Goal: Task Accomplishment & Management: Use online tool/utility

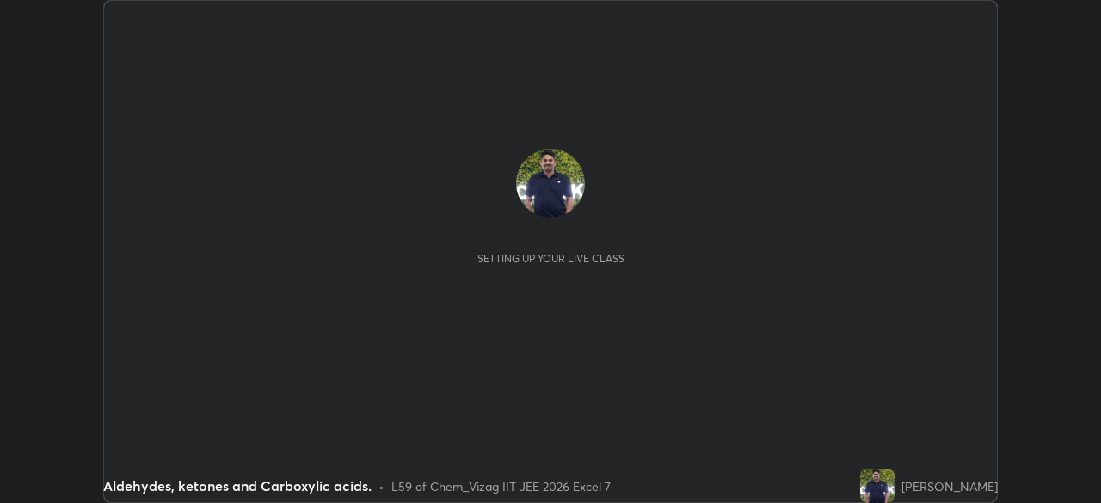
scroll to position [503, 1100]
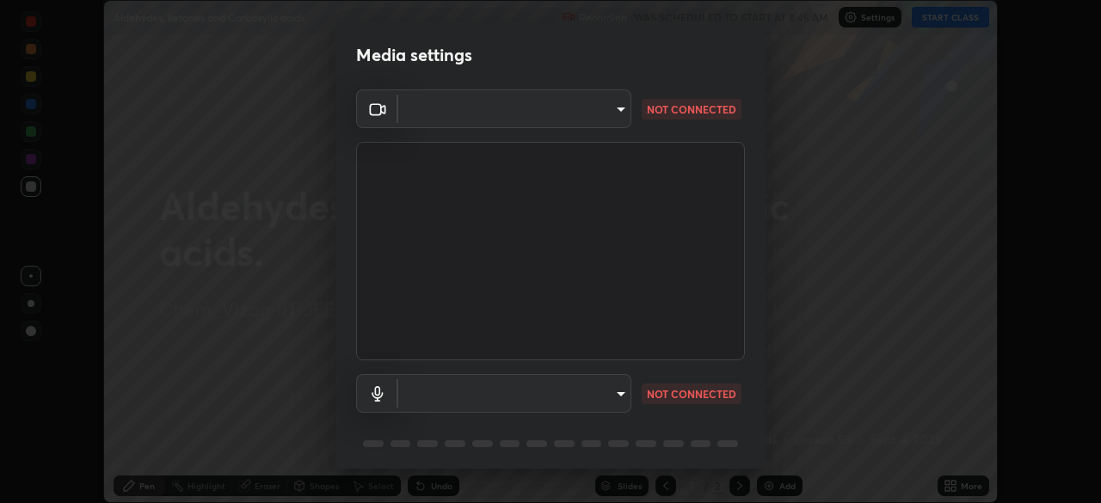
type input "3e9df63213c76aebcbf4f93df6c7a27ea8901353078003667609c7f2cb63a236"
type input "default"
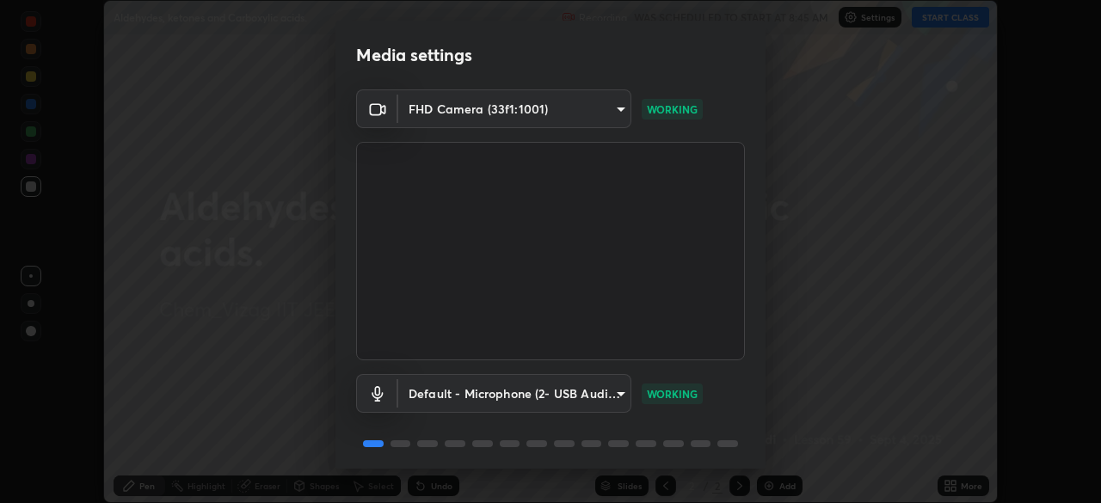
scroll to position [61, 0]
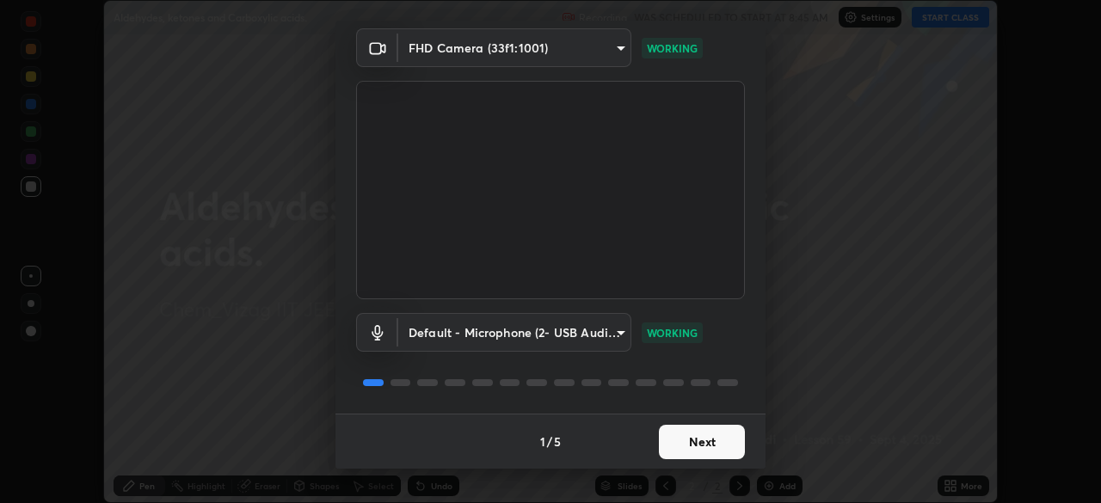
click at [690, 440] on button "Next" at bounding box center [702, 442] width 86 height 34
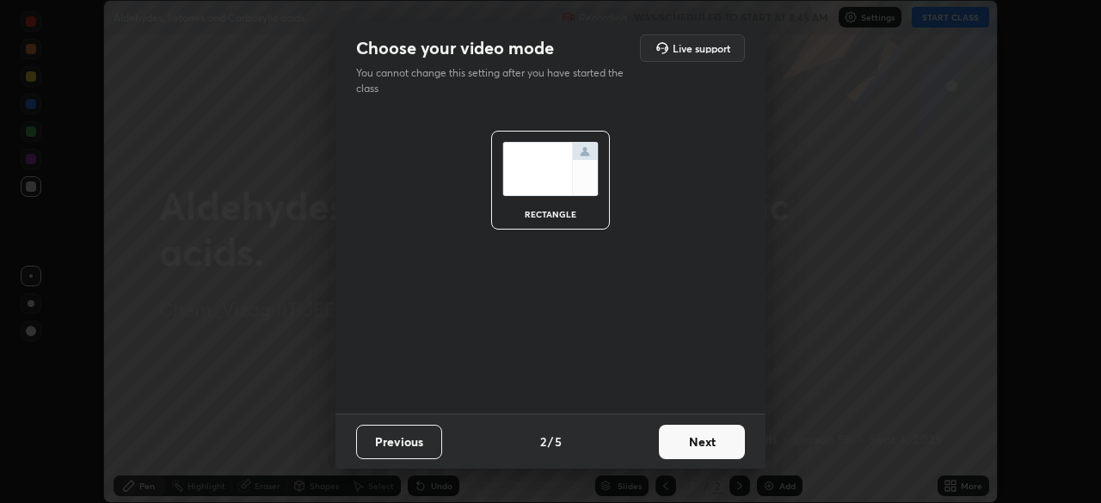
click at [689, 447] on button "Next" at bounding box center [702, 442] width 86 height 34
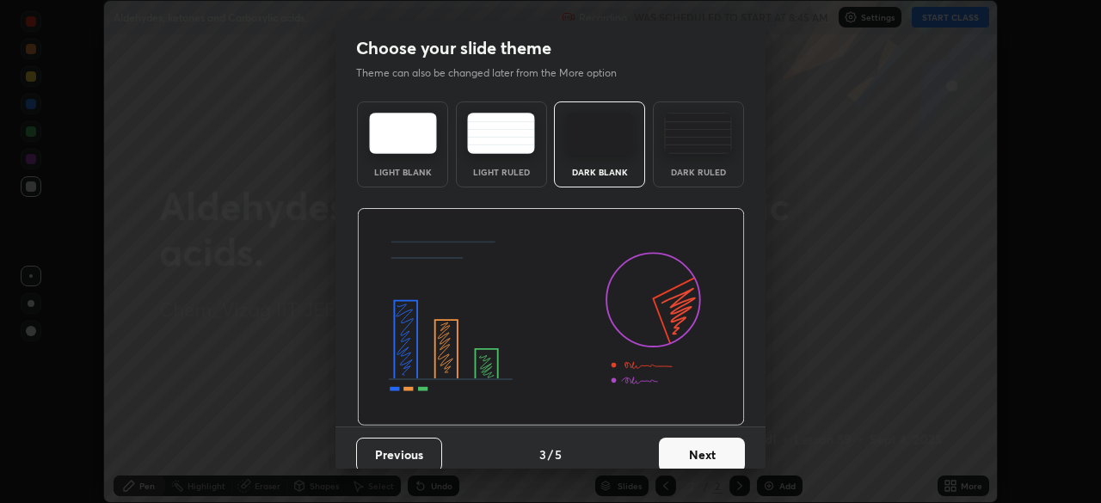
click at [691, 450] on button "Next" at bounding box center [702, 455] width 86 height 34
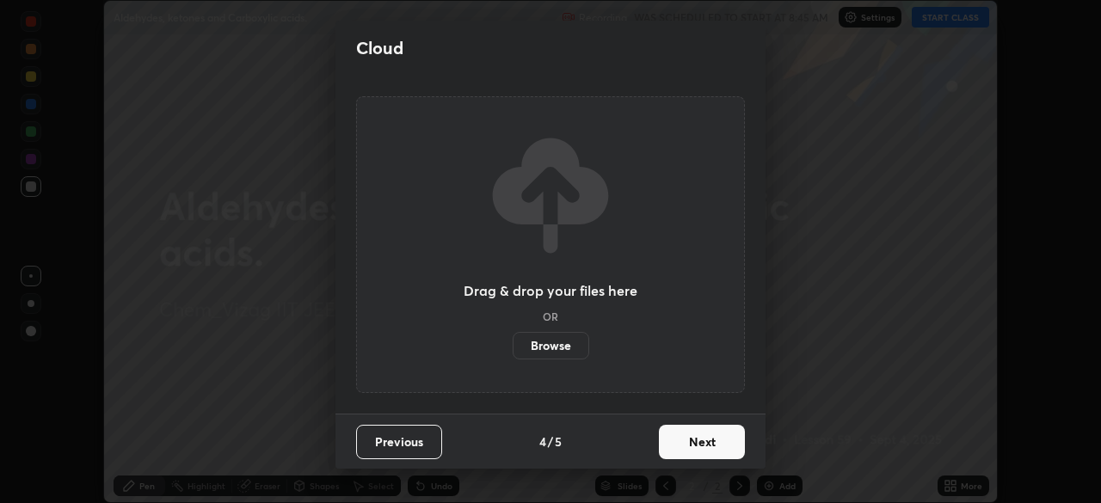
click at [694, 447] on button "Next" at bounding box center [702, 442] width 86 height 34
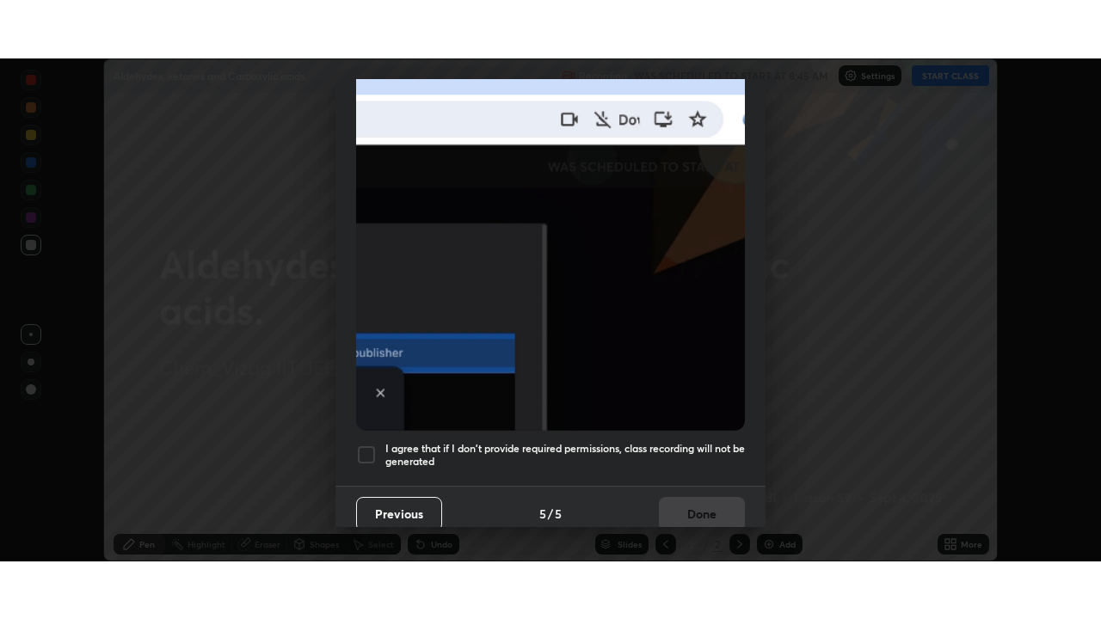
scroll to position [412, 0]
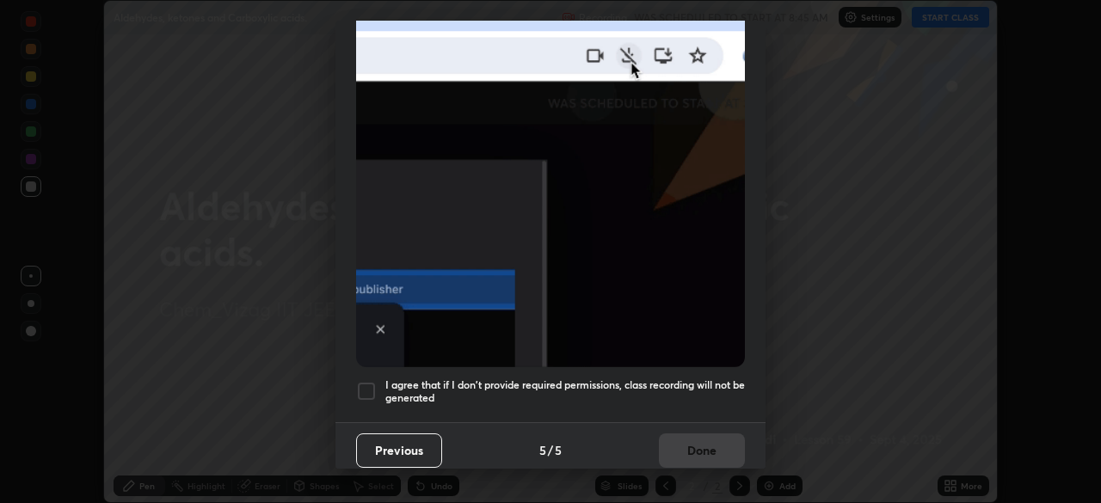
click at [368, 384] on div at bounding box center [366, 391] width 21 height 21
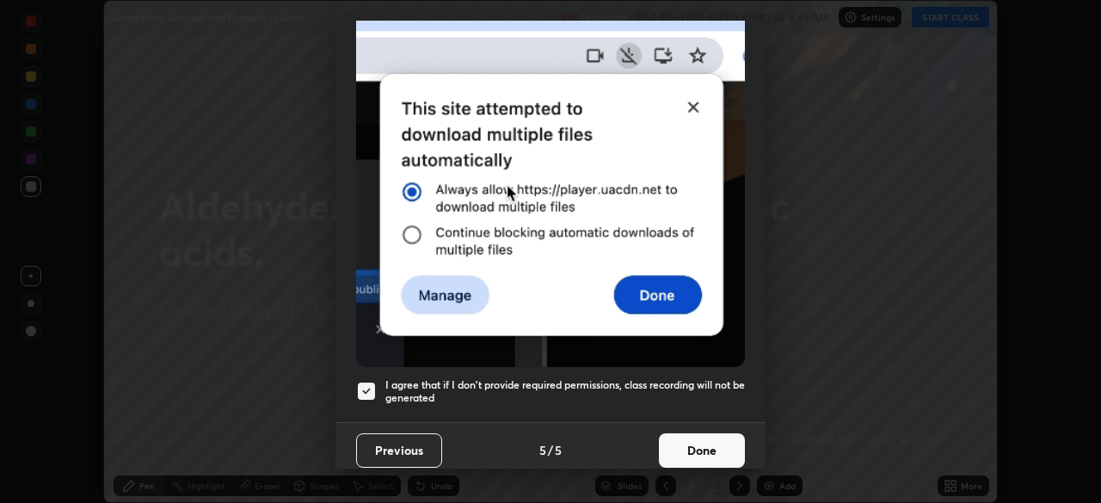
click at [693, 437] on button "Done" at bounding box center [702, 451] width 86 height 34
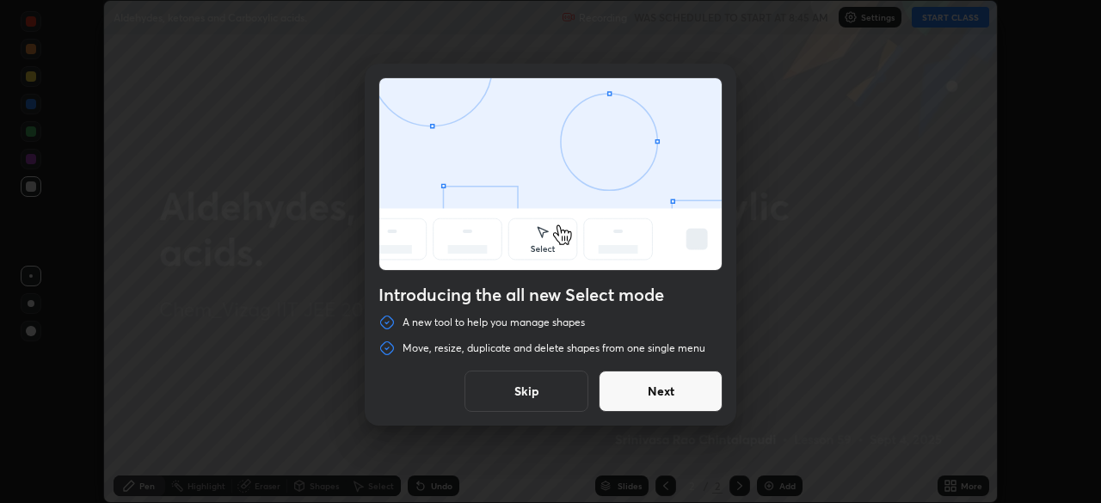
click at [677, 392] on button "Next" at bounding box center [661, 391] width 124 height 41
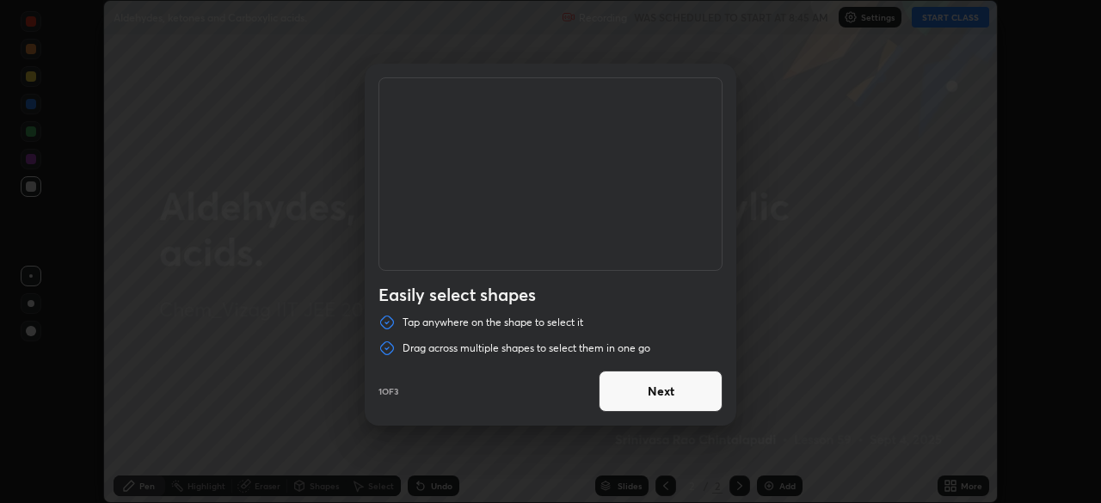
click at [686, 393] on button "Next" at bounding box center [661, 391] width 124 height 41
click at [677, 391] on button "Next" at bounding box center [661, 391] width 124 height 41
click at [667, 392] on button "Done" at bounding box center [661, 391] width 124 height 41
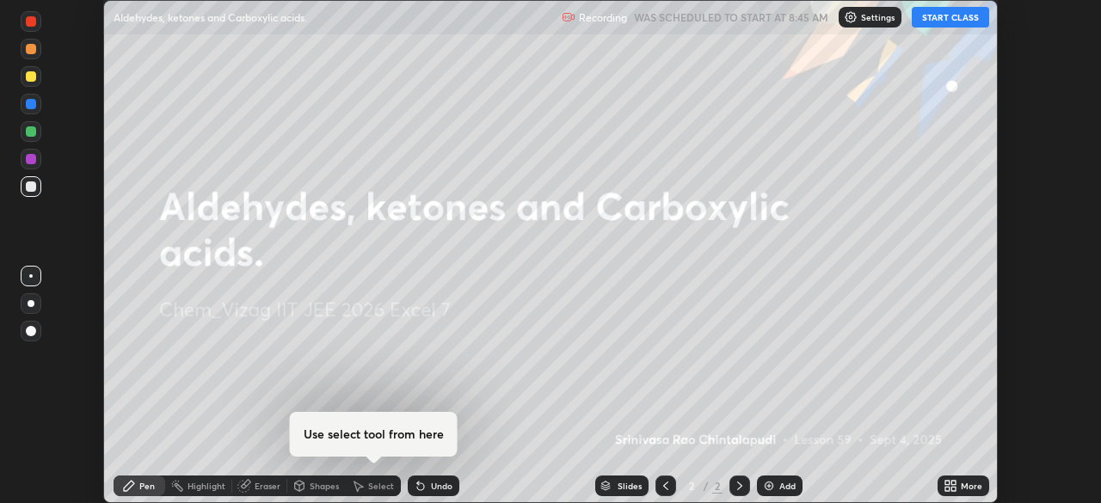
click at [950, 19] on button "START CLASS" at bounding box center [950, 17] width 77 height 21
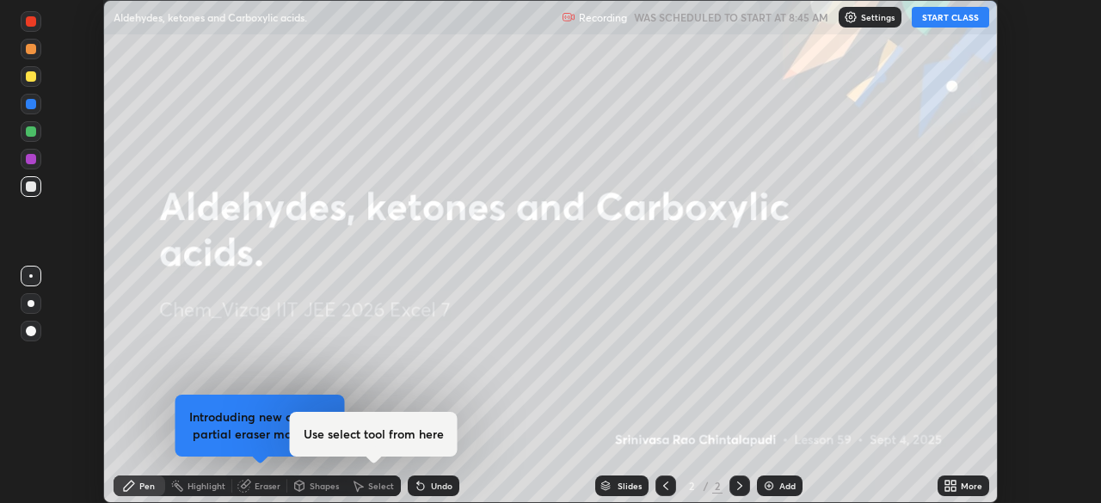
click at [953, 483] on icon at bounding box center [953, 483] width 4 height 4
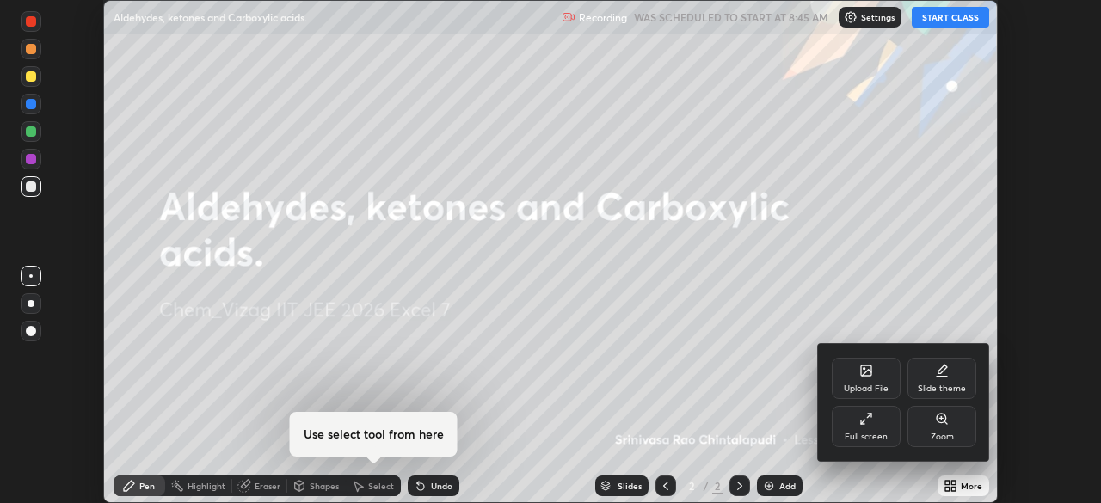
click at [871, 430] on div "Full screen" at bounding box center [866, 426] width 69 height 41
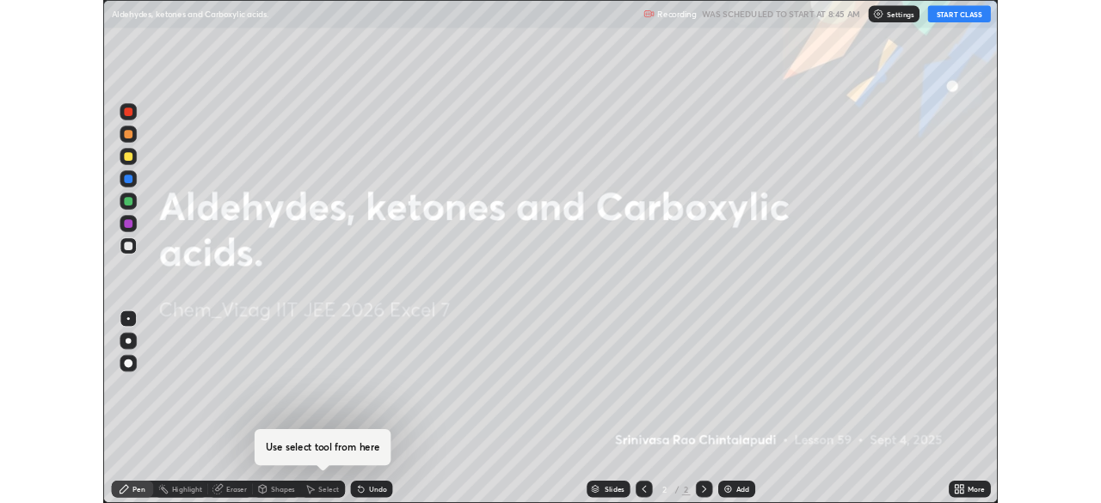
scroll to position [619, 1101]
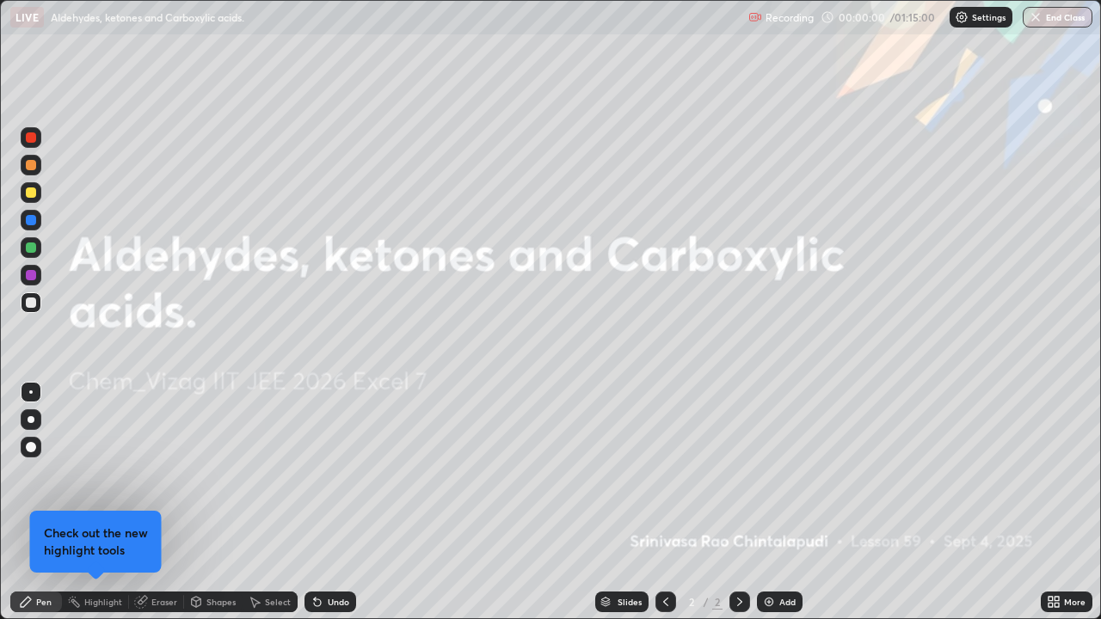
click at [774, 502] on div "Add" at bounding box center [780, 602] width 46 height 21
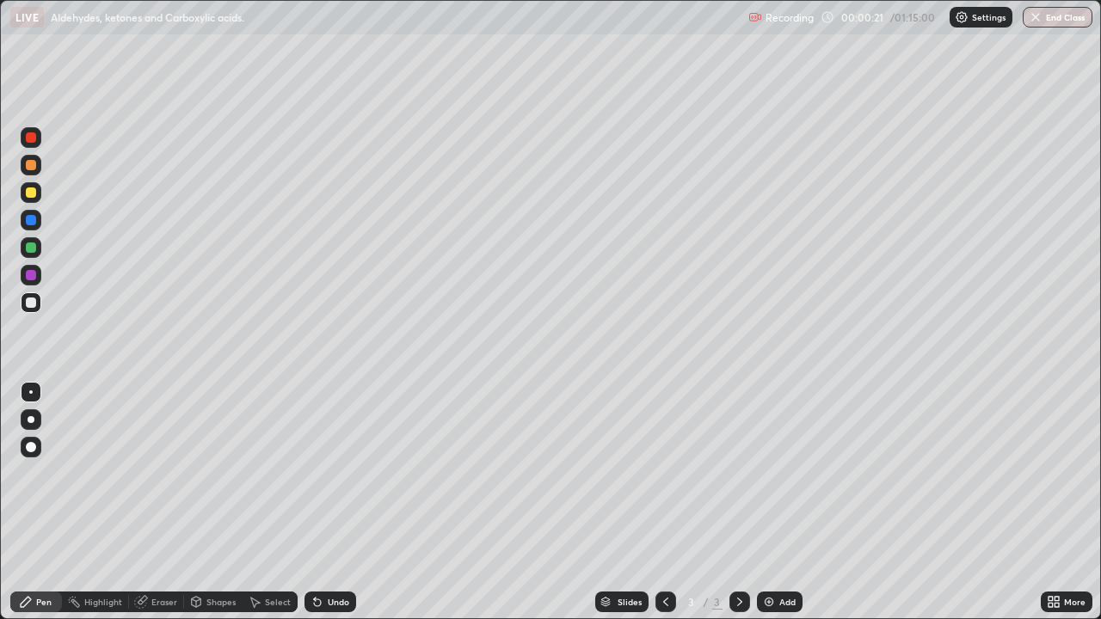
click at [31, 199] on div at bounding box center [31, 192] width 21 height 21
click at [984, 17] on p "Settings" at bounding box center [989, 17] width 34 height 9
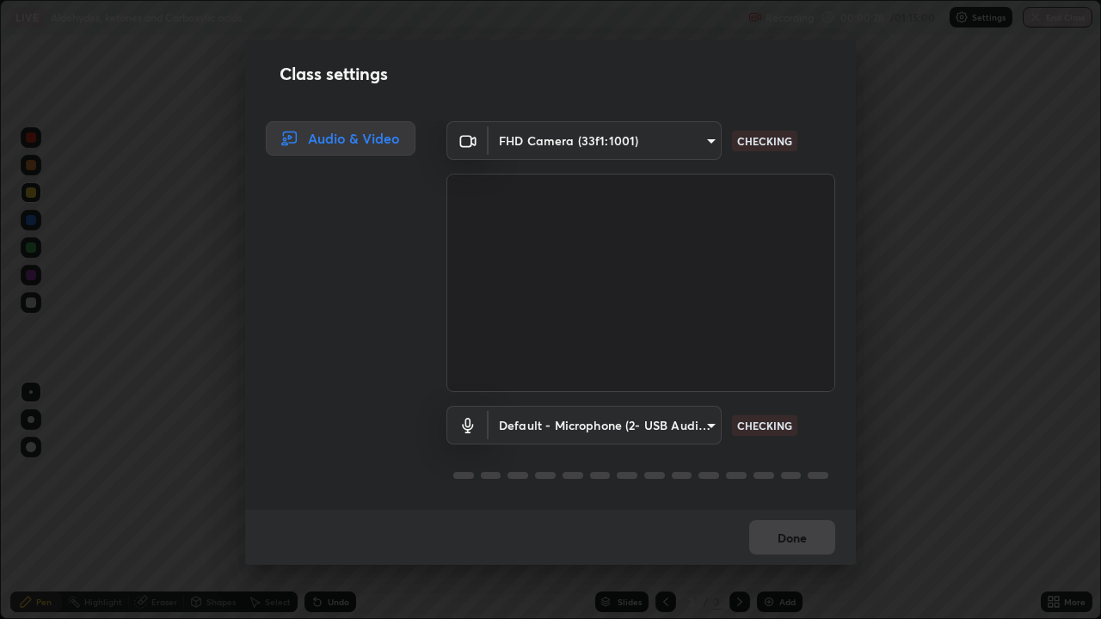
click at [705, 425] on body "Erase all LIVE Aldehydes, ketones and Carboxylic acids. Recording 00:00:28 / 01…" at bounding box center [550, 309] width 1101 height 619
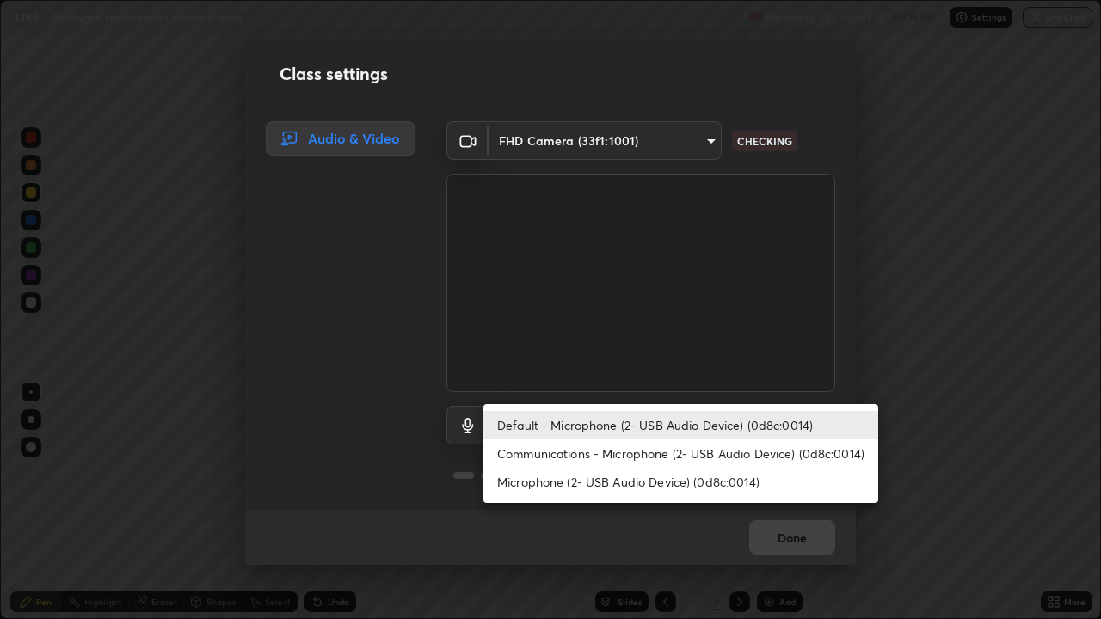
click at [580, 453] on li "Communications - Microphone (2- USB Audio Device) (0d8c:0014)" at bounding box center [680, 454] width 395 height 28
type input "communications"
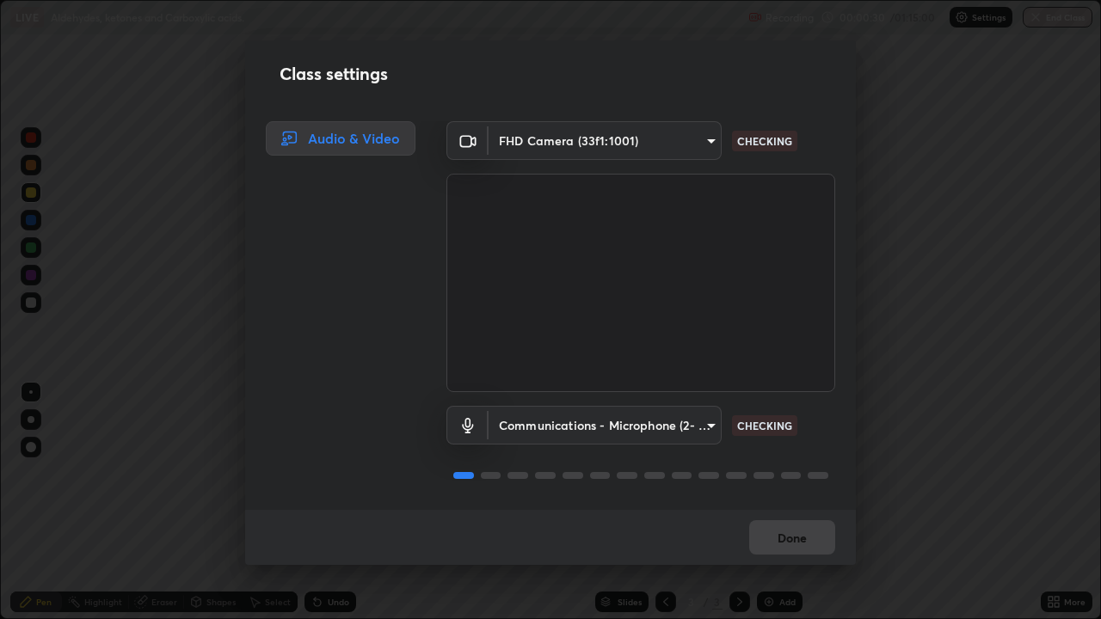
click at [913, 481] on div "Class settings Audio & Video FHD Camera (33f1:1001) 3e9df63213c76aebcbf4f93df6c…" at bounding box center [550, 309] width 1101 height 619
click at [797, 502] on button "Done" at bounding box center [792, 537] width 86 height 34
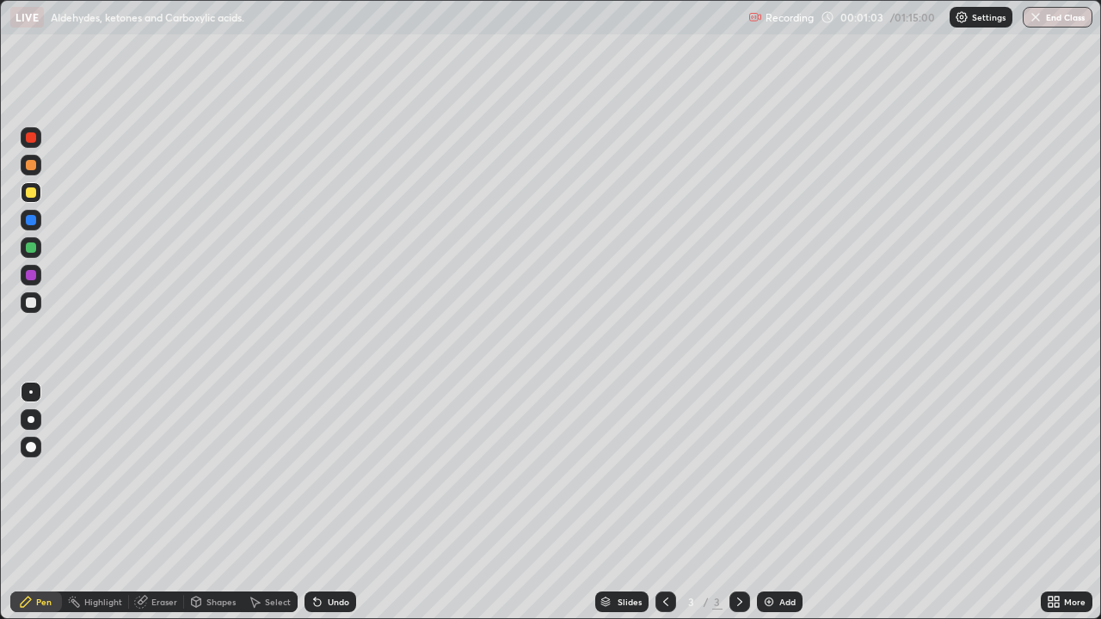
click at [31, 420] on div at bounding box center [31, 419] width 7 height 7
click at [315, 502] on icon at bounding box center [317, 603] width 7 height 7
click at [318, 502] on icon at bounding box center [317, 603] width 7 height 7
click at [34, 305] on div at bounding box center [31, 303] width 10 height 10
click at [335, 502] on div "Undo" at bounding box center [339, 602] width 22 height 9
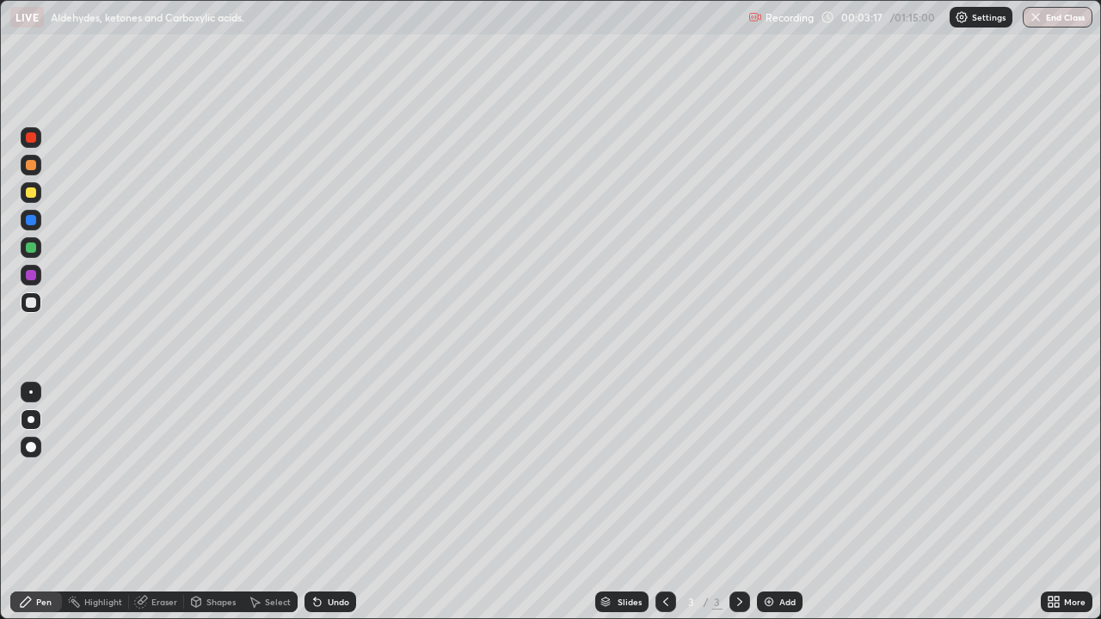
click at [34, 166] on div at bounding box center [31, 165] width 10 height 10
click at [31, 304] on div at bounding box center [31, 303] width 10 height 10
click at [334, 502] on div "Undo" at bounding box center [339, 602] width 22 height 9
click at [338, 502] on div "Undo" at bounding box center [339, 602] width 22 height 9
click at [329, 502] on div "Undo" at bounding box center [339, 602] width 22 height 9
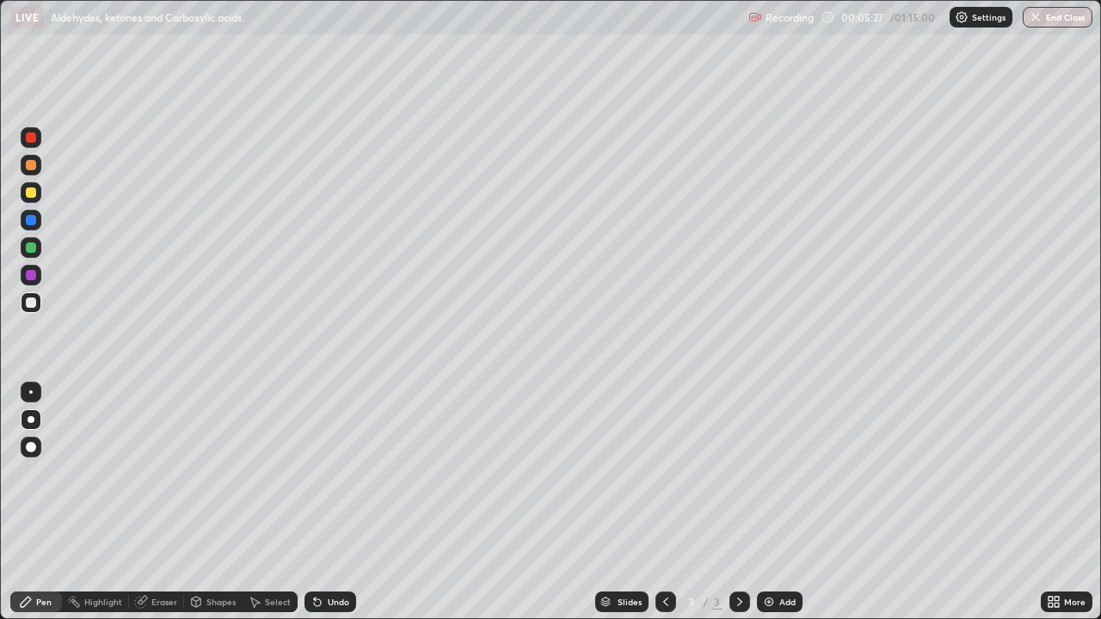
click at [30, 195] on div at bounding box center [31, 193] width 10 height 10
click at [160, 502] on div "Eraser" at bounding box center [156, 602] width 55 height 21
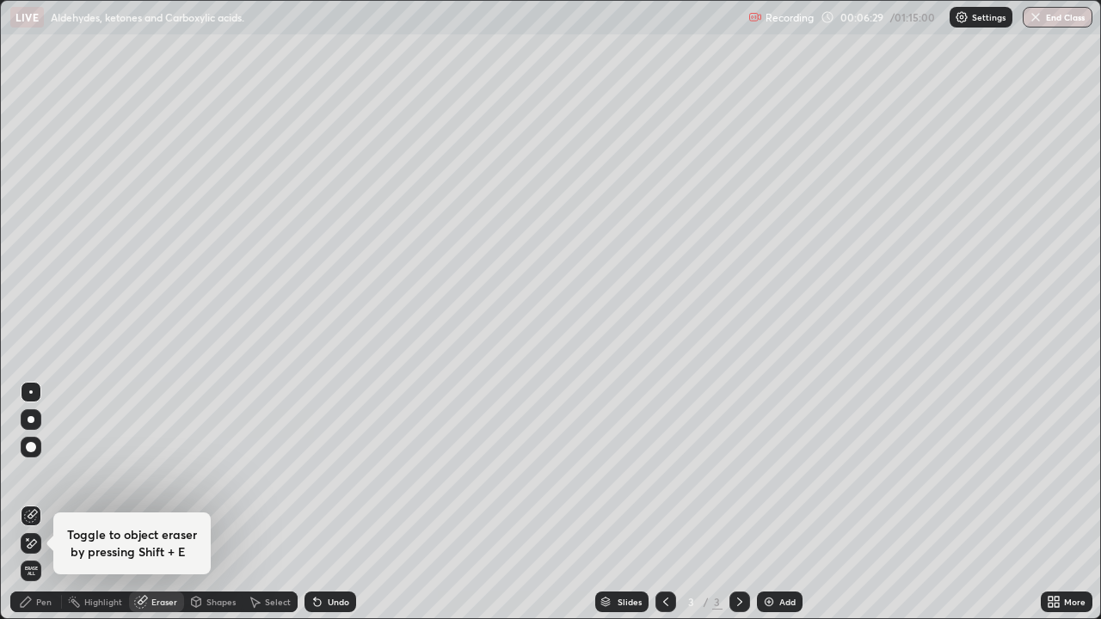
click at [50, 502] on div "Pen" at bounding box center [43, 602] width 15 height 9
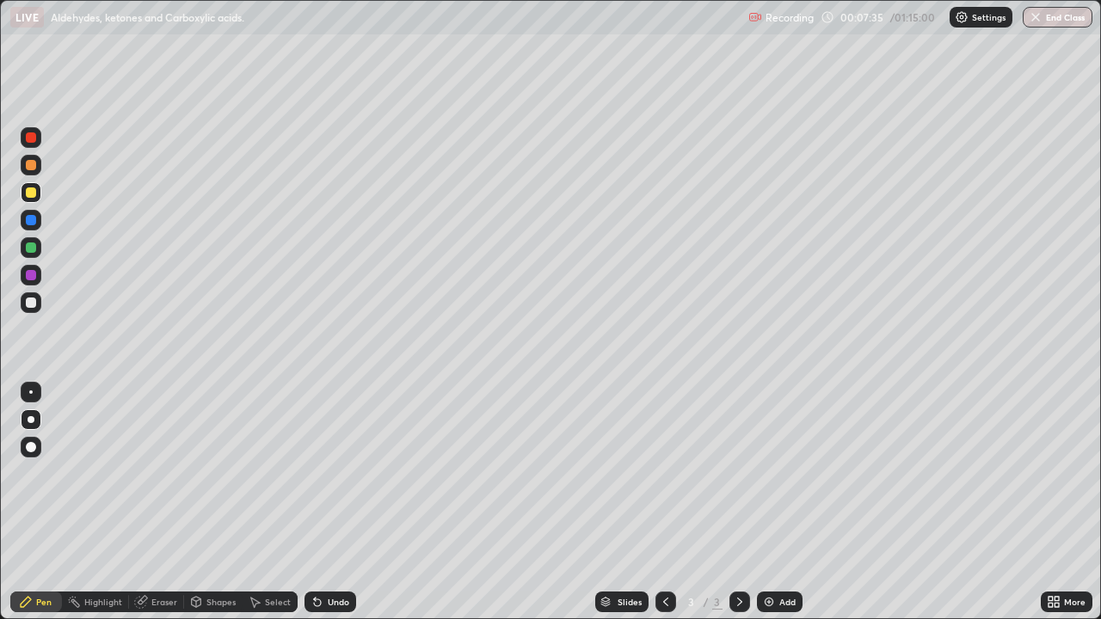
click at [335, 502] on div "Undo" at bounding box center [339, 602] width 22 height 9
click at [330, 502] on div "Undo" at bounding box center [330, 602] width 52 height 21
click at [333, 502] on div "Undo" at bounding box center [339, 602] width 22 height 9
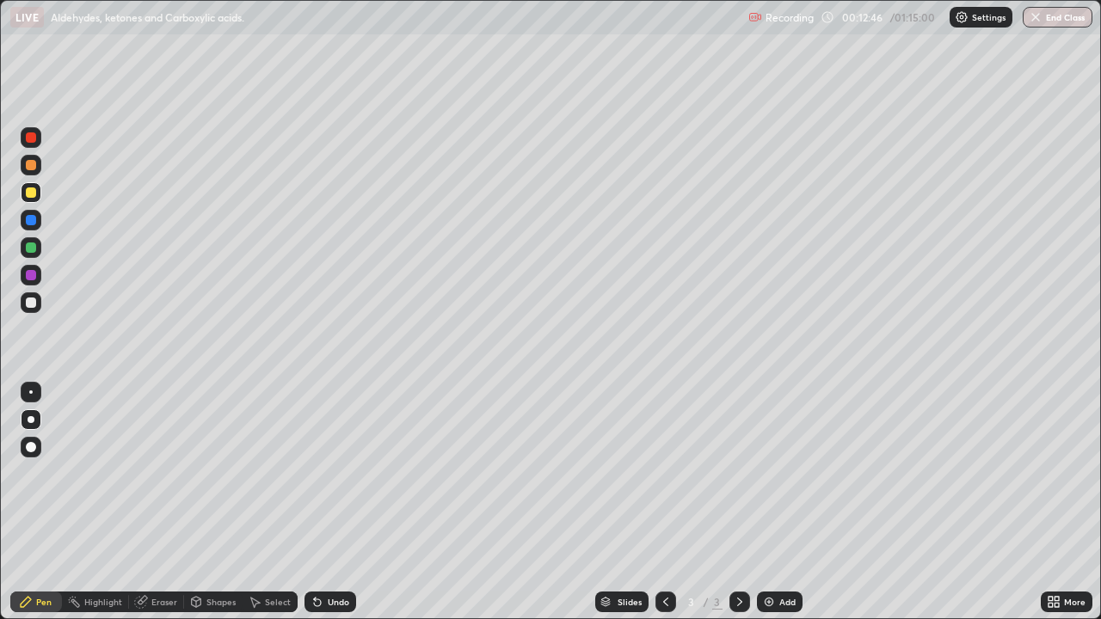
click at [773, 502] on img at bounding box center [769, 602] width 14 height 14
click at [33, 305] on div at bounding box center [31, 303] width 10 height 10
click at [329, 502] on div "Undo" at bounding box center [339, 602] width 22 height 9
click at [324, 502] on div "Undo" at bounding box center [330, 602] width 52 height 21
click at [664, 502] on icon at bounding box center [666, 602] width 14 height 14
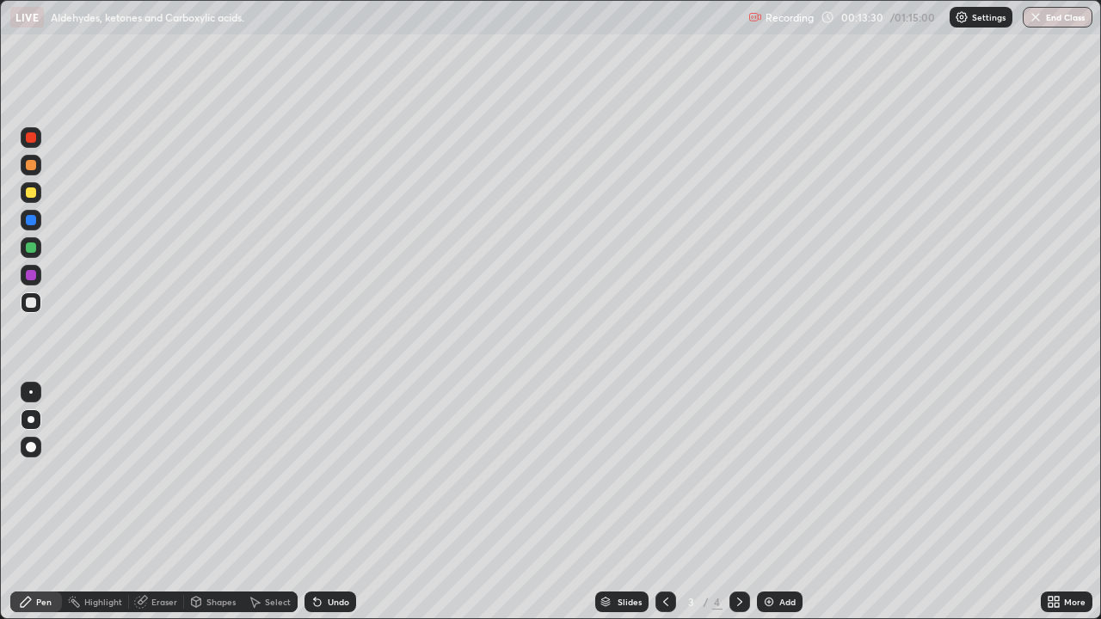
click at [735, 502] on div at bounding box center [739, 602] width 21 height 21
click at [158, 502] on div "Eraser" at bounding box center [164, 602] width 26 height 9
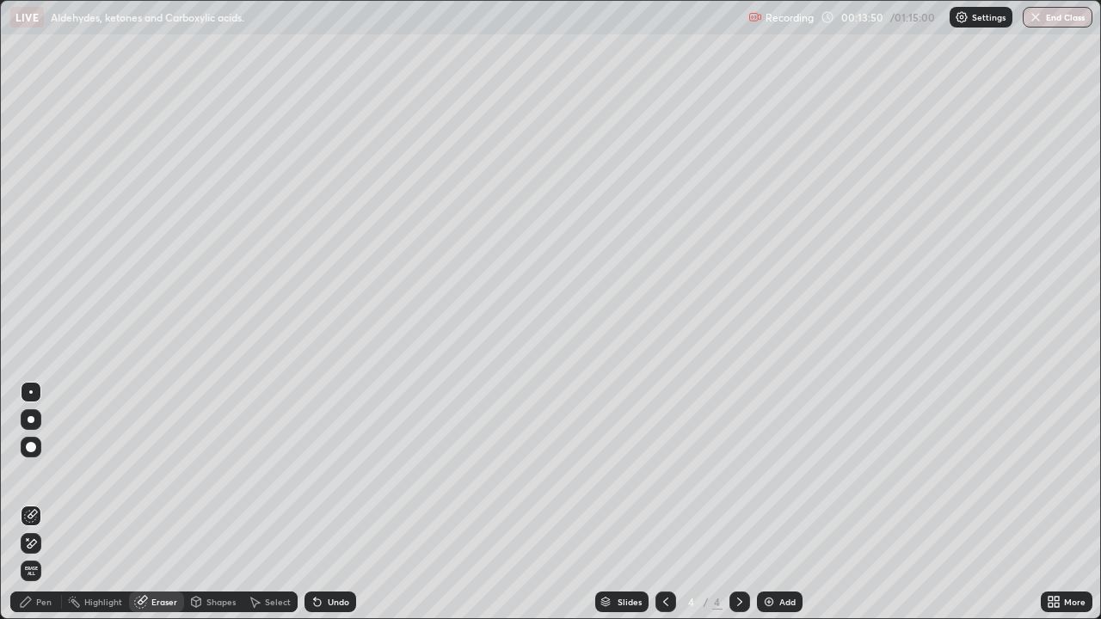
click at [45, 502] on div "Pen" at bounding box center [43, 602] width 15 height 9
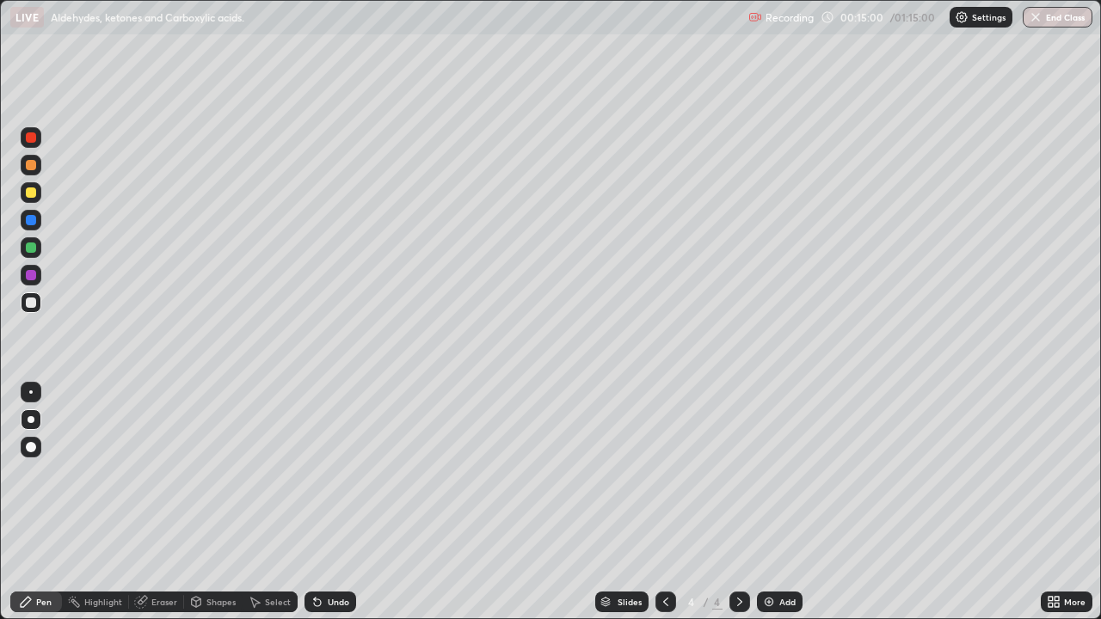
click at [335, 502] on div "Undo" at bounding box center [339, 602] width 22 height 9
click at [0, 457] on div "Setting up your live class" at bounding box center [550, 309] width 1101 height 619
click at [0, 458] on div "Setting up your live class" at bounding box center [550, 309] width 1101 height 619
click at [11, 502] on div "Pen" at bounding box center [36, 602] width 52 height 21
click at [22, 502] on div at bounding box center [31, 481] width 28 height 206
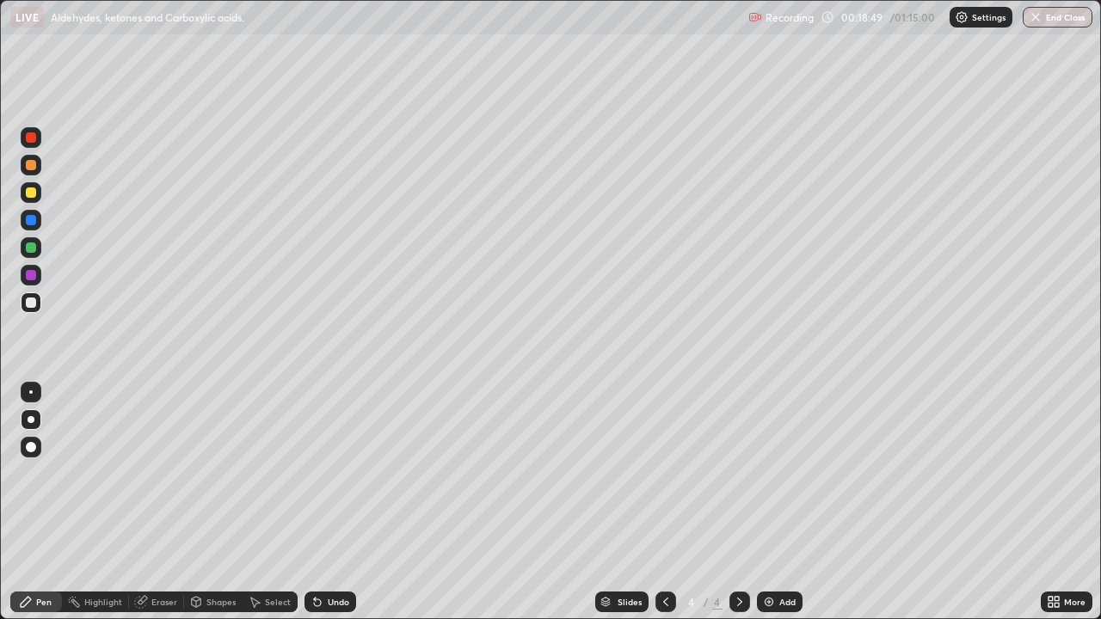
click at [35, 193] on div at bounding box center [31, 193] width 10 height 10
click at [28, 303] on div at bounding box center [31, 303] width 10 height 10
click at [328, 502] on div "Undo" at bounding box center [339, 602] width 22 height 9
click at [37, 165] on div at bounding box center [31, 165] width 21 height 21
click at [768, 502] on img at bounding box center [769, 602] width 14 height 14
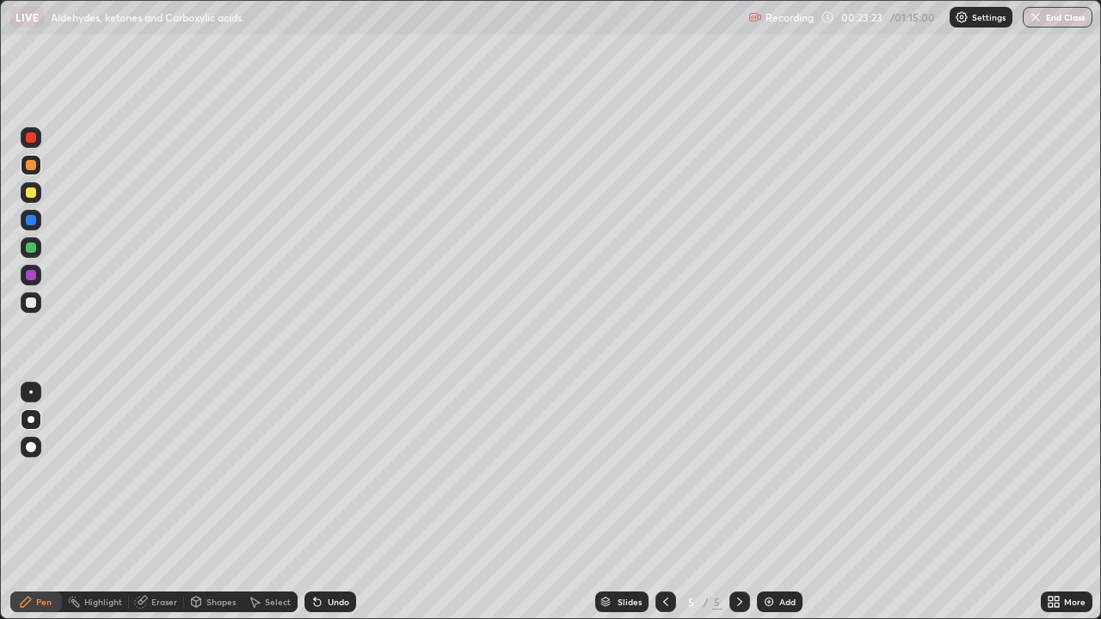
click at [35, 197] on div at bounding box center [31, 192] width 21 height 21
click at [153, 502] on div "Eraser" at bounding box center [164, 602] width 26 height 9
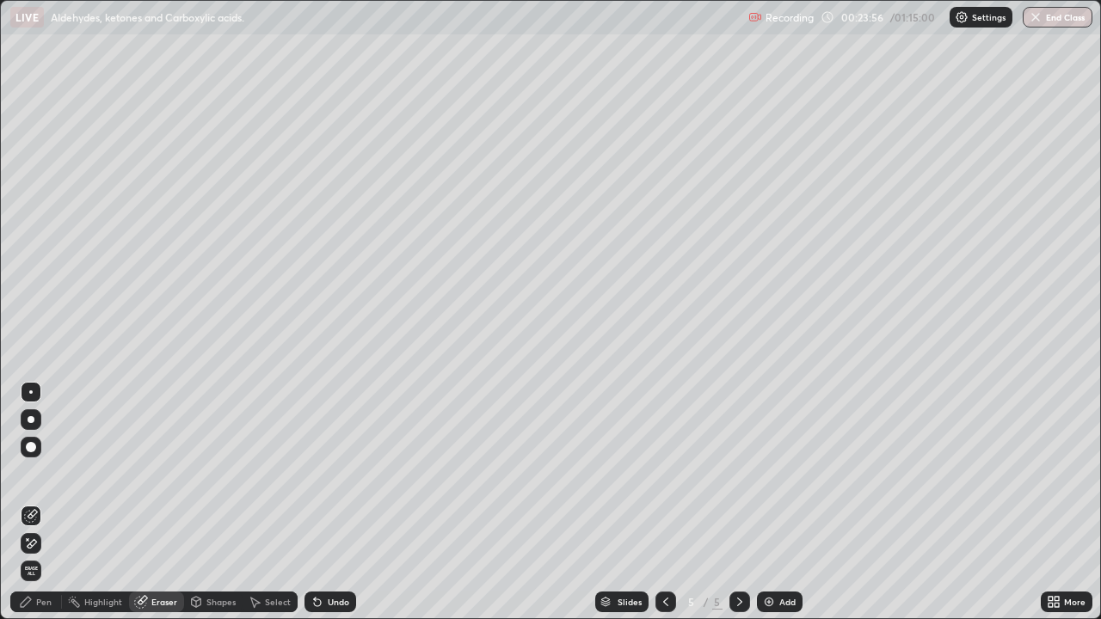
click at [34, 502] on div "Pen" at bounding box center [36, 602] width 52 height 21
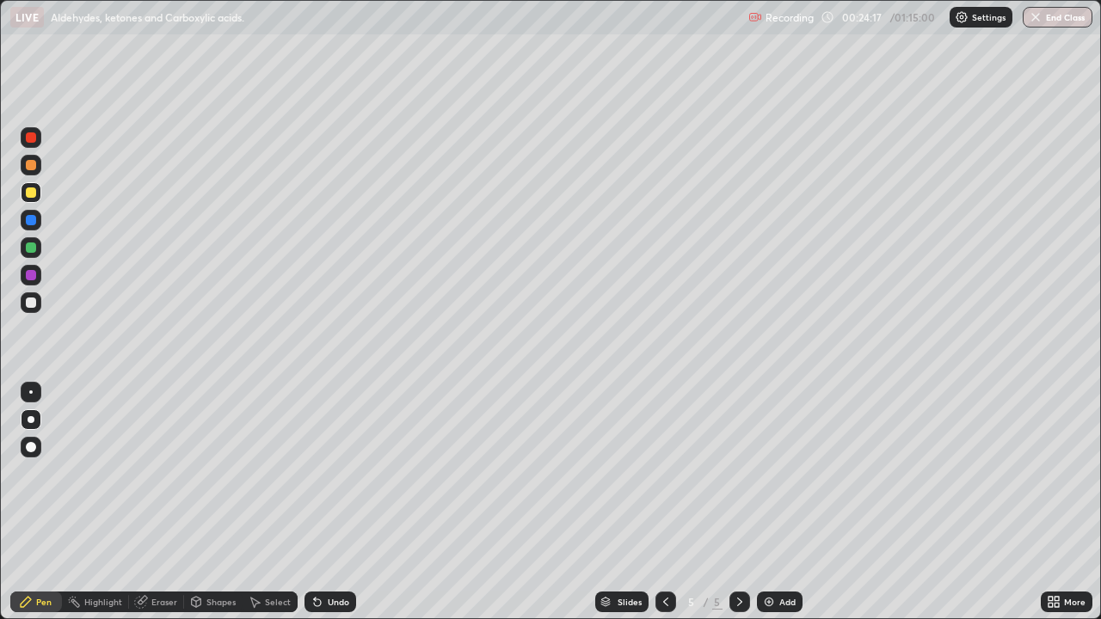
click at [323, 502] on div "Undo" at bounding box center [330, 602] width 52 height 21
click at [30, 305] on div at bounding box center [31, 303] width 10 height 10
click at [31, 194] on div at bounding box center [31, 193] width 10 height 10
click at [31, 304] on div at bounding box center [31, 303] width 10 height 10
click at [33, 195] on div at bounding box center [31, 193] width 10 height 10
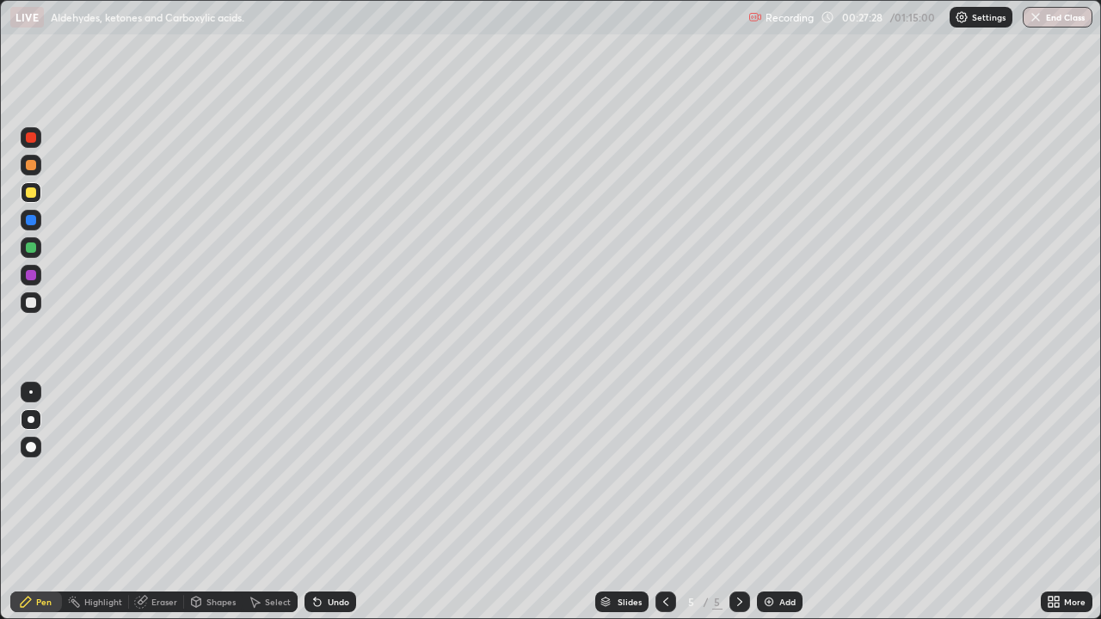
click at [151, 502] on div "Eraser" at bounding box center [156, 602] width 55 height 21
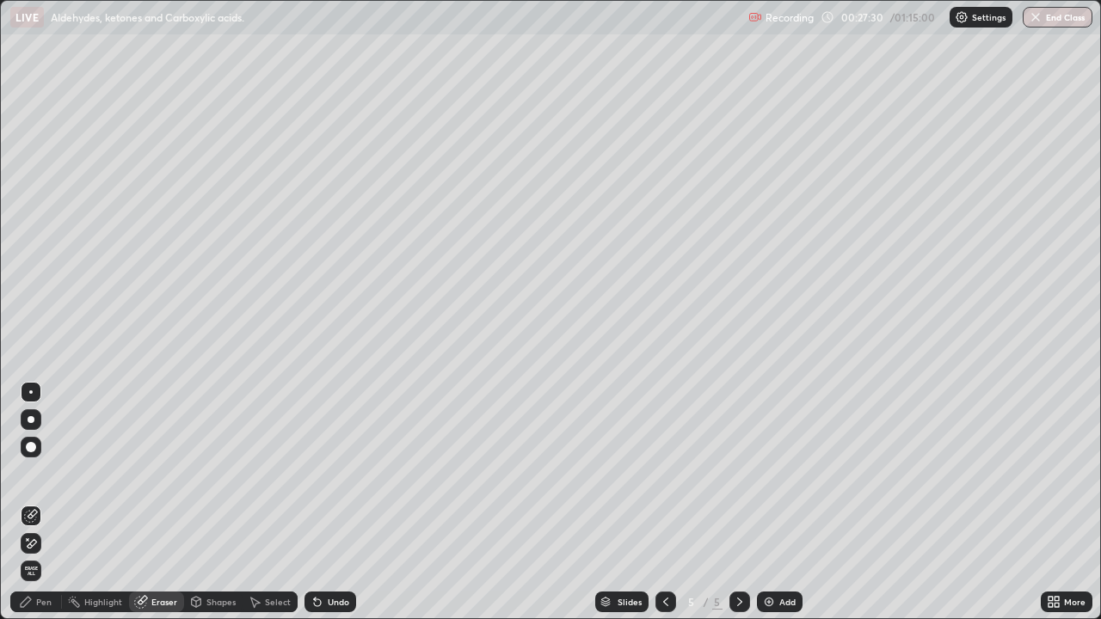
click at [40, 502] on div "Pen" at bounding box center [43, 602] width 15 height 9
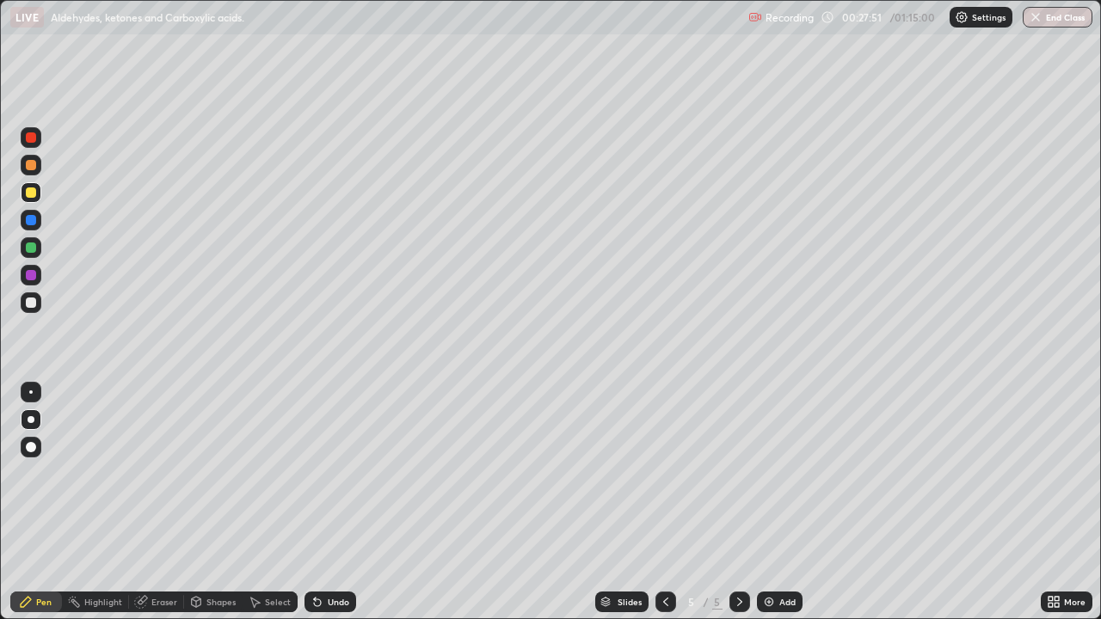
click at [28, 304] on div at bounding box center [31, 303] width 10 height 10
click at [33, 196] on div at bounding box center [31, 193] width 10 height 10
click at [106, 502] on div "Highlight" at bounding box center [103, 602] width 38 height 9
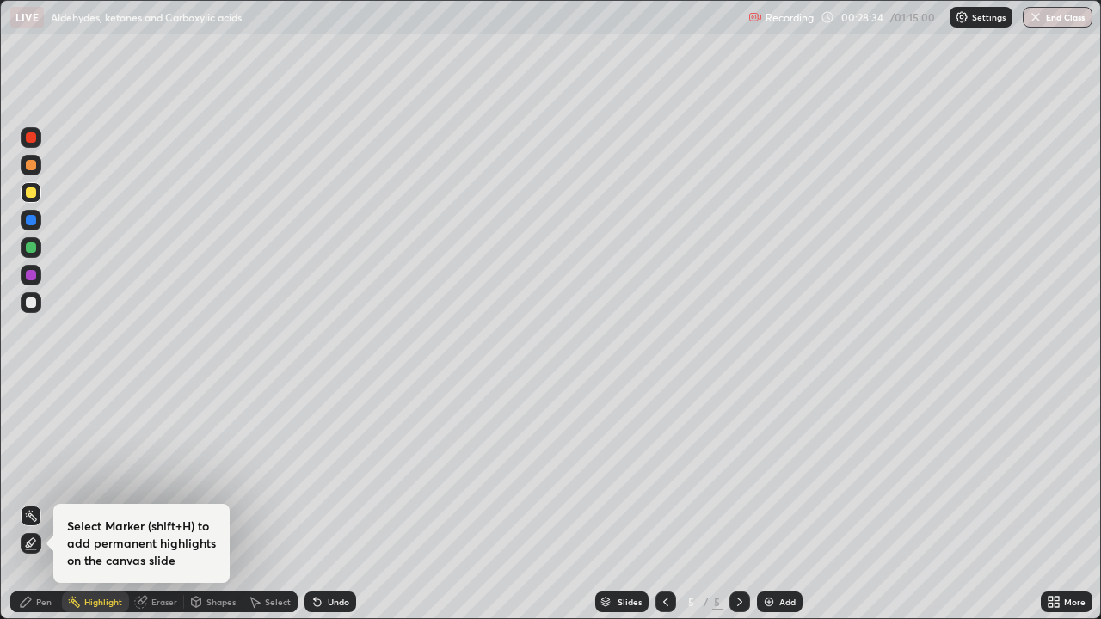
click at [28, 303] on div at bounding box center [31, 303] width 10 height 10
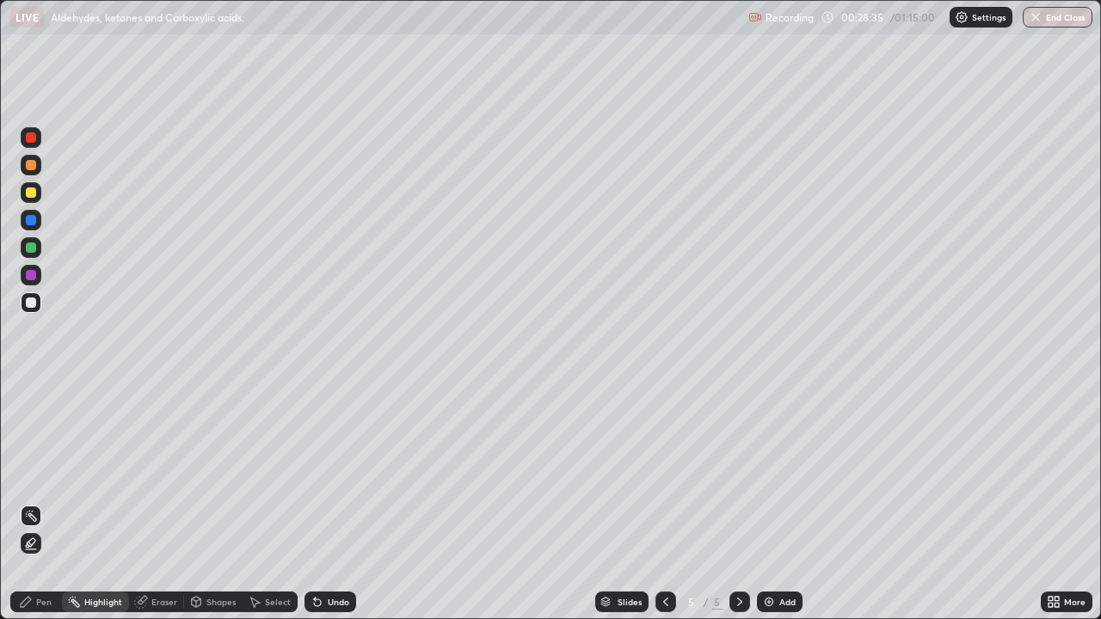
click at [33, 165] on div at bounding box center [31, 165] width 10 height 10
click at [42, 502] on div "Pen" at bounding box center [43, 602] width 15 height 9
click at [34, 197] on div at bounding box center [31, 192] width 21 height 21
click at [334, 502] on div "Undo" at bounding box center [339, 602] width 22 height 9
click at [777, 502] on div "Add" at bounding box center [780, 602] width 46 height 21
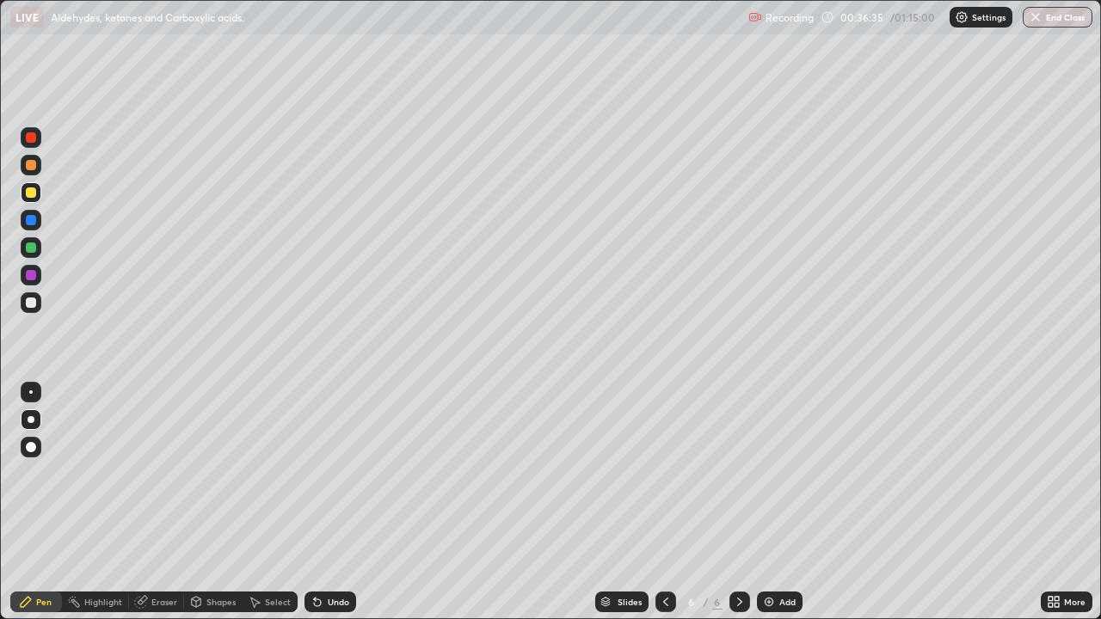
click at [29, 304] on div at bounding box center [31, 303] width 10 height 10
click at [34, 197] on div at bounding box center [31, 192] width 21 height 21
click at [28, 304] on div at bounding box center [31, 303] width 10 height 10
click at [26, 197] on div at bounding box center [31, 192] width 21 height 21
click at [34, 276] on div at bounding box center [31, 275] width 10 height 10
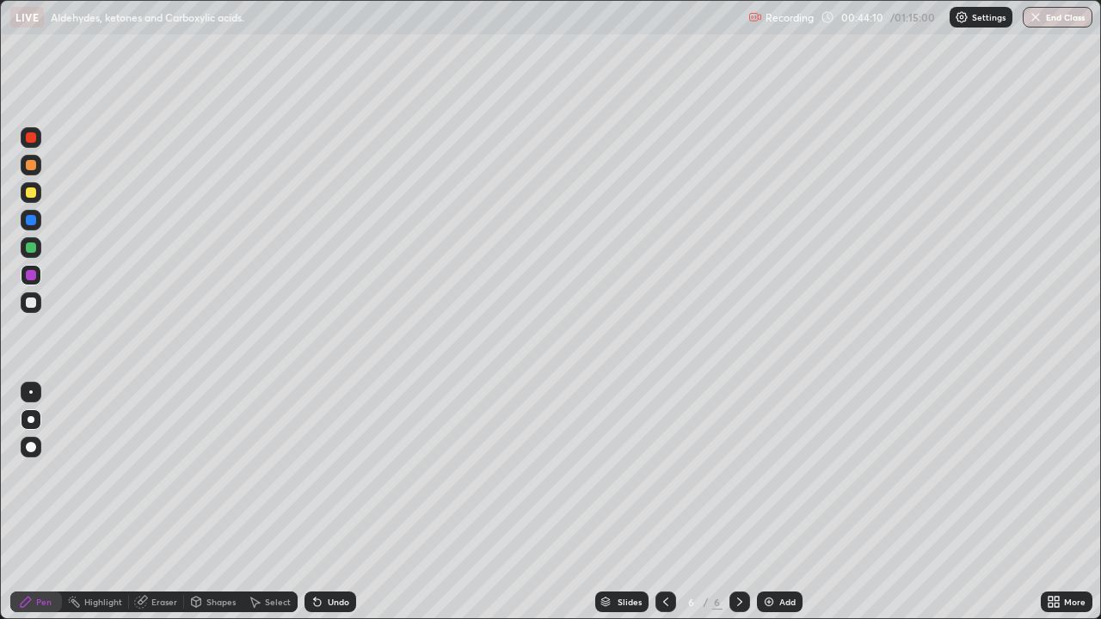
click at [777, 502] on div "Add" at bounding box center [780, 602] width 46 height 21
click at [28, 192] on div at bounding box center [31, 193] width 10 height 10
click at [323, 502] on div "Undo" at bounding box center [330, 602] width 52 height 21
click at [27, 304] on div at bounding box center [31, 303] width 10 height 10
click at [161, 502] on div "Eraser" at bounding box center [164, 602] width 26 height 9
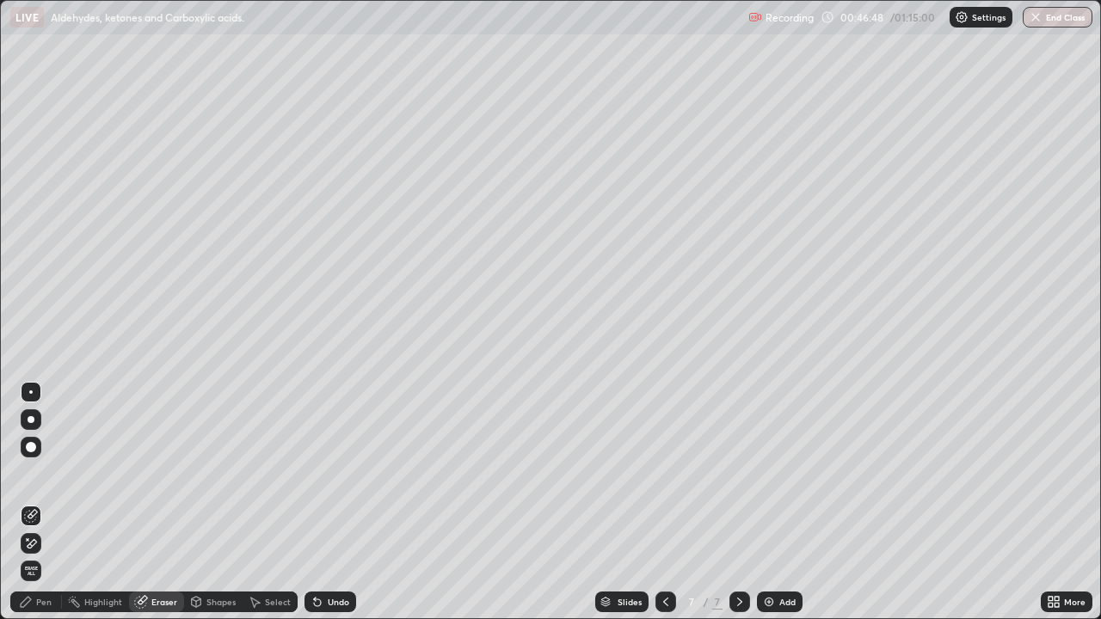
click at [44, 502] on div "Pen" at bounding box center [43, 602] width 15 height 9
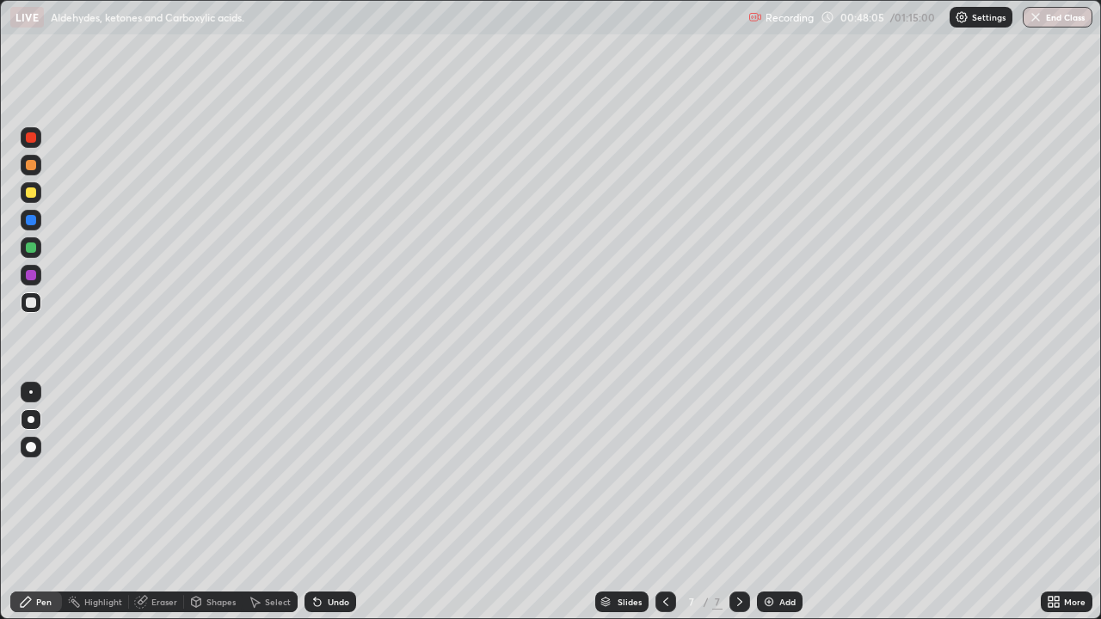
click at [31, 194] on div at bounding box center [31, 193] width 10 height 10
click at [322, 502] on div "Undo" at bounding box center [330, 602] width 52 height 21
click at [316, 502] on div "Undo" at bounding box center [330, 602] width 52 height 21
click at [29, 307] on div at bounding box center [31, 303] width 10 height 10
click at [32, 197] on div at bounding box center [31, 193] width 10 height 10
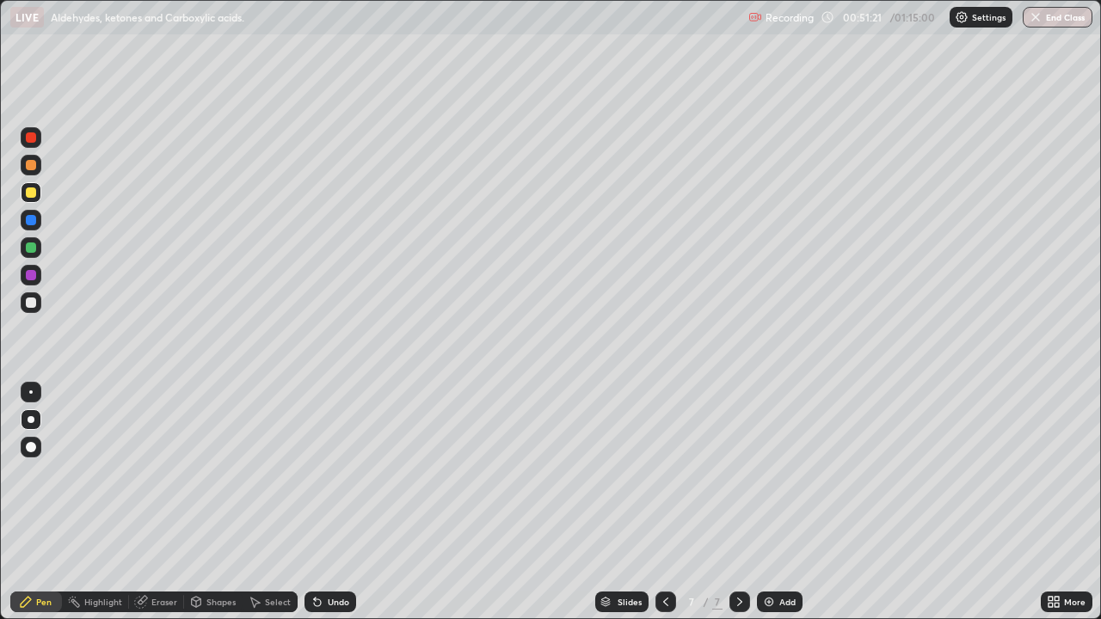
click at [32, 306] on div at bounding box center [31, 303] width 10 height 10
click at [337, 502] on div "Undo" at bounding box center [339, 602] width 22 height 9
click at [31, 197] on div at bounding box center [31, 193] width 10 height 10
click at [326, 502] on div "Undo" at bounding box center [330, 602] width 52 height 21
click at [330, 502] on div "Undo" at bounding box center [330, 602] width 52 height 21
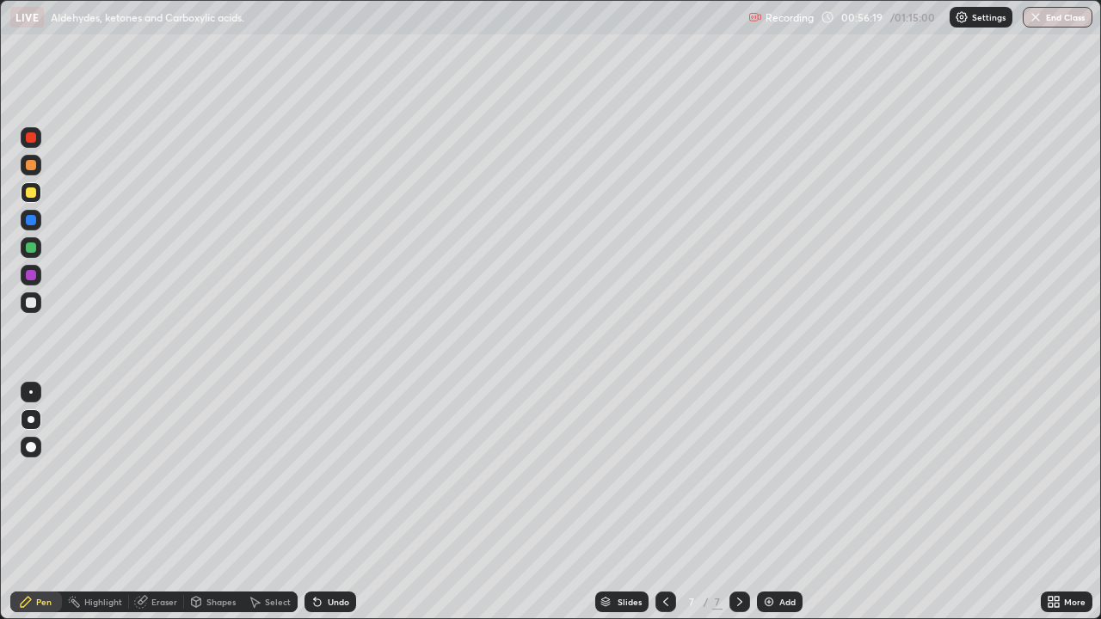
click at [779, 502] on div "Add" at bounding box center [780, 602] width 46 height 21
click at [332, 502] on div "Undo" at bounding box center [339, 602] width 22 height 9
click at [31, 306] on div at bounding box center [31, 303] width 10 height 10
click at [328, 502] on div "Undo" at bounding box center [339, 602] width 22 height 9
click at [35, 221] on div at bounding box center [31, 220] width 10 height 10
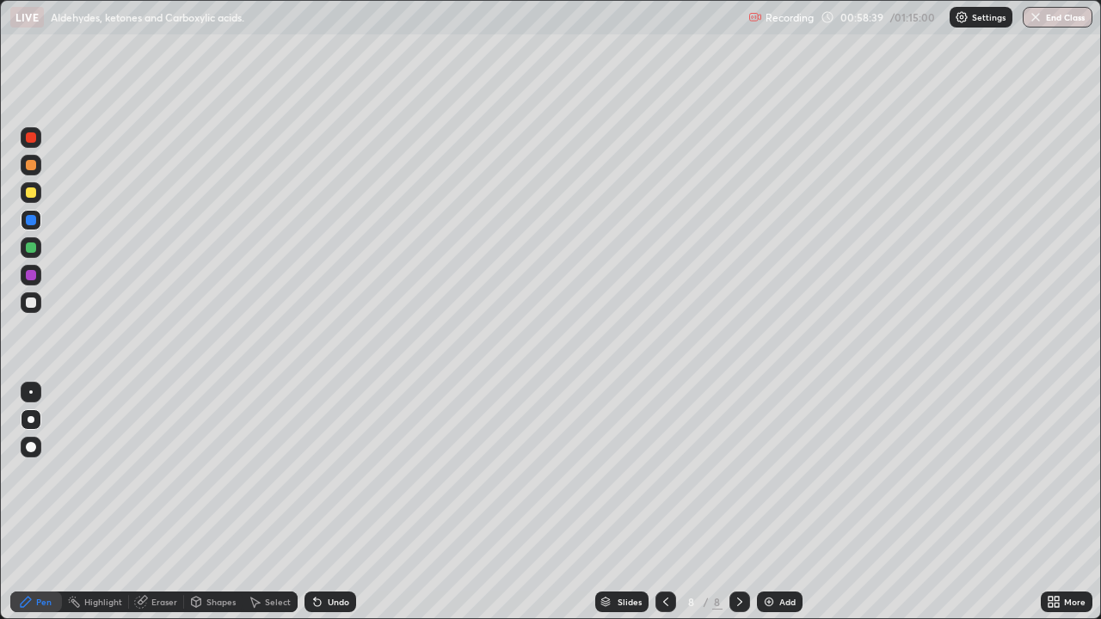
click at [32, 193] on div at bounding box center [31, 193] width 10 height 10
click at [333, 502] on div "Undo" at bounding box center [339, 602] width 22 height 9
click at [333, 502] on div "Undo" at bounding box center [330, 602] width 52 height 21
click at [34, 307] on div at bounding box center [31, 303] width 10 height 10
click at [269, 502] on div "Select" at bounding box center [278, 602] width 26 height 9
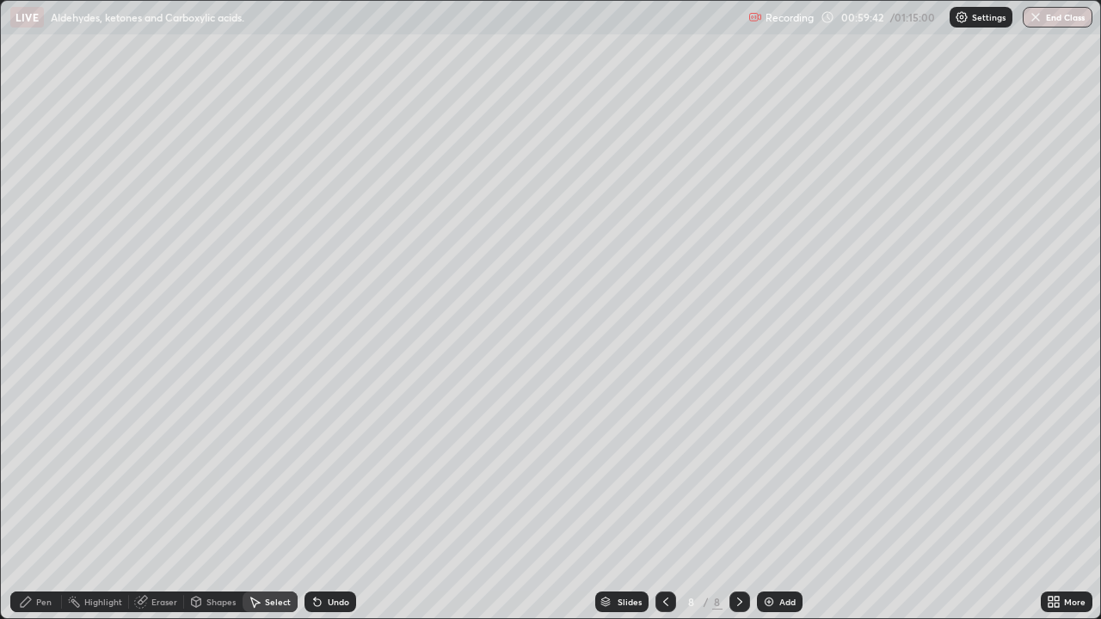
click at [272, 502] on div "Select" at bounding box center [278, 602] width 26 height 9
click at [273, 502] on div "Select" at bounding box center [270, 602] width 55 height 21
click at [216, 502] on div "Shapes" at bounding box center [220, 602] width 29 height 9
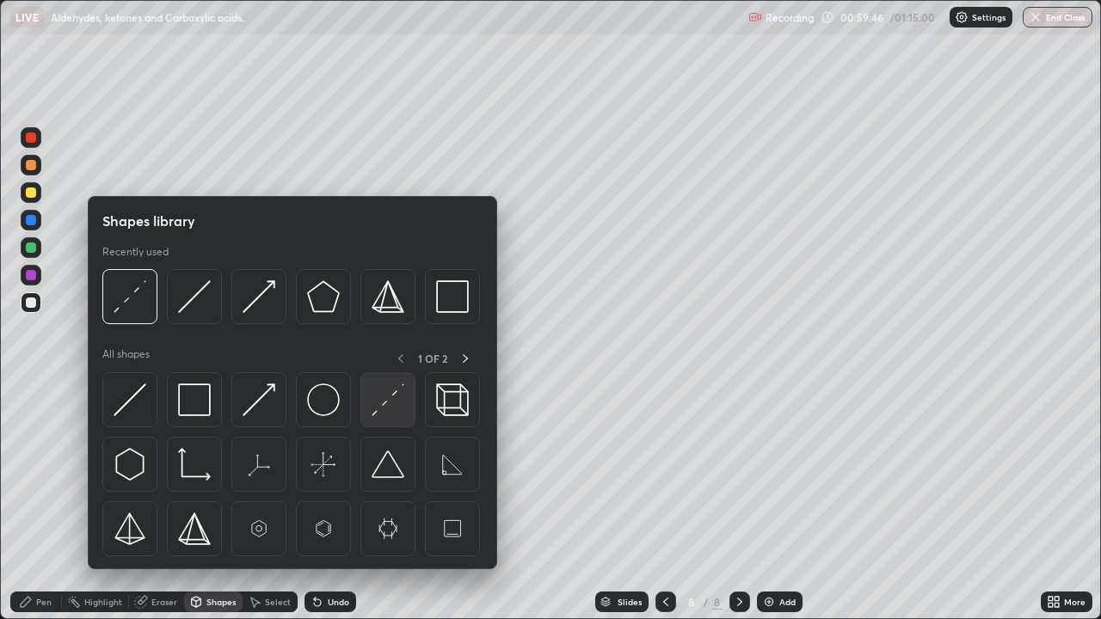
click at [392, 407] on img at bounding box center [388, 400] width 33 height 33
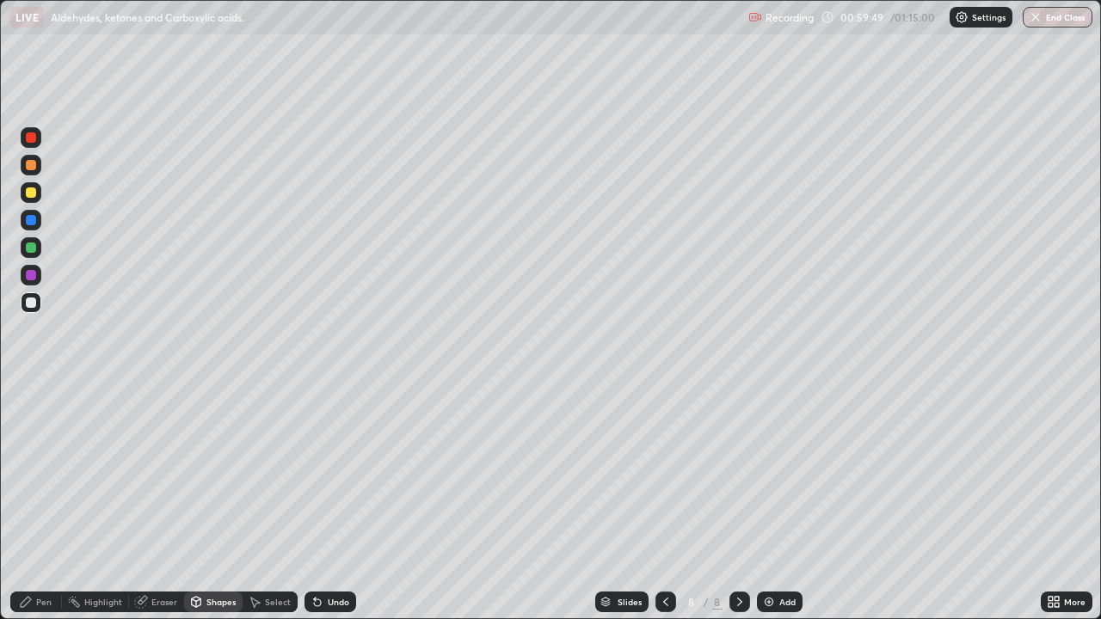
click at [51, 502] on div "Pen" at bounding box center [43, 602] width 15 height 9
click at [33, 196] on div at bounding box center [31, 193] width 10 height 10
click at [1067, 20] on button "End Class" at bounding box center [1058, 17] width 70 height 21
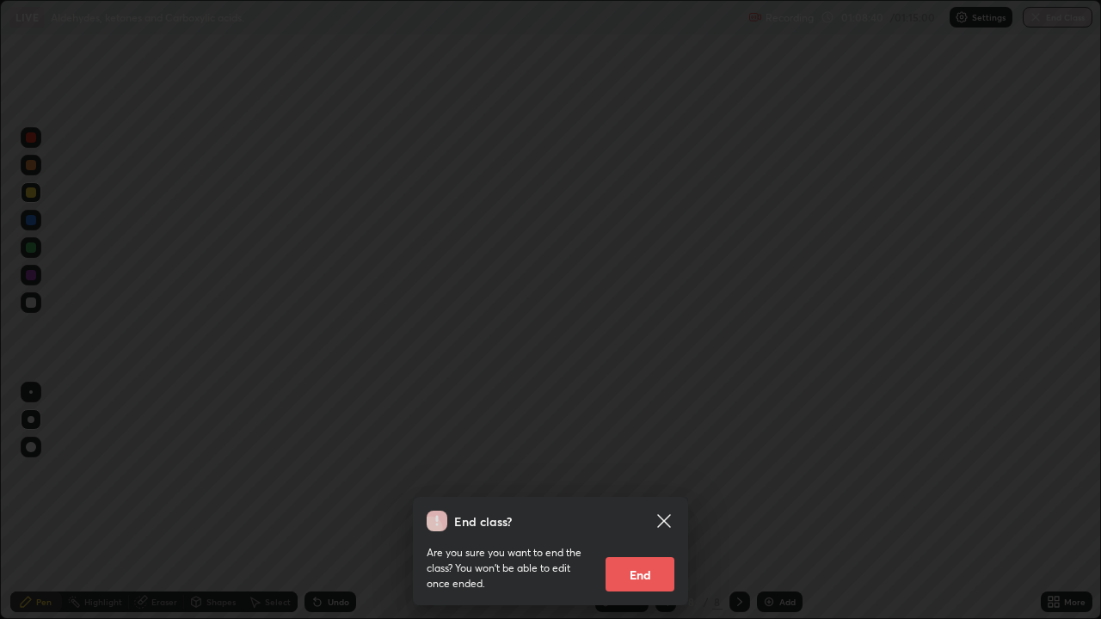
click at [651, 502] on button "End" at bounding box center [640, 574] width 69 height 34
click at [651, 502] on div "End class? Are you sure you want to end the class? You won’t be able to edit on…" at bounding box center [550, 309] width 1101 height 619
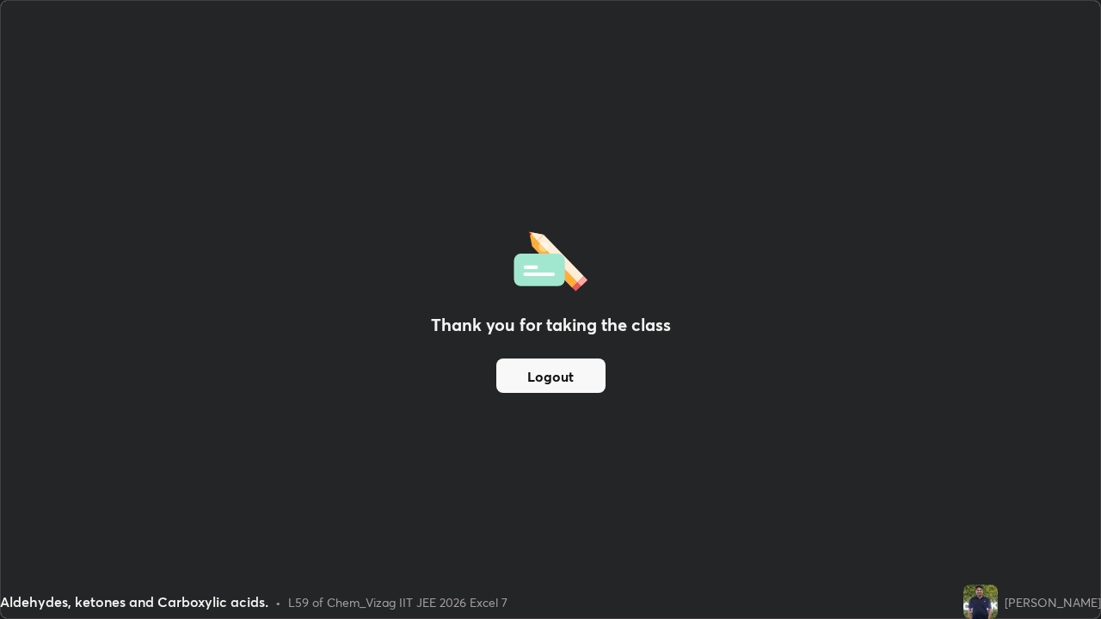
click at [566, 379] on button "Logout" at bounding box center [550, 376] width 109 height 34
click at [581, 381] on button "Logout" at bounding box center [550, 376] width 109 height 34
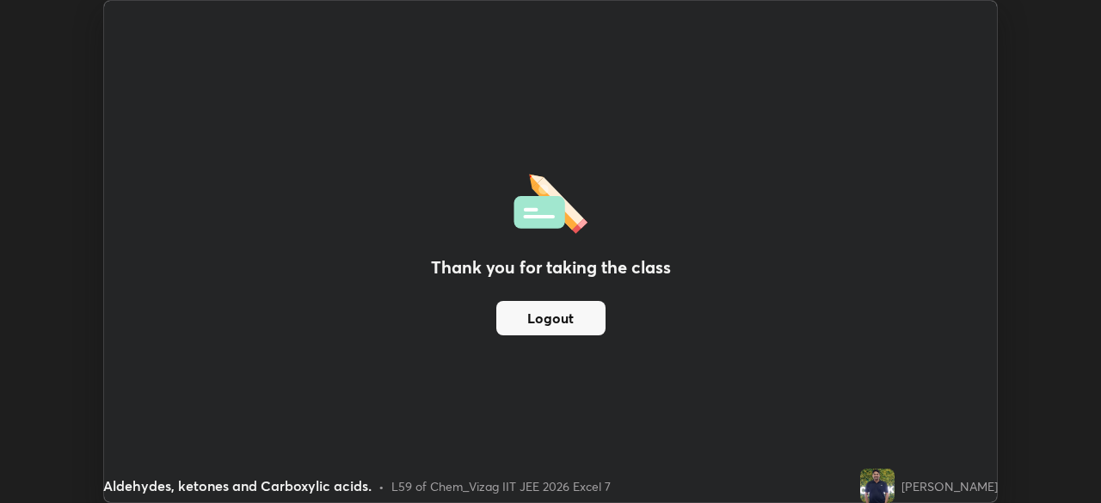
scroll to position [85512, 84914]
